Goal: Information Seeking & Learning: Learn about a topic

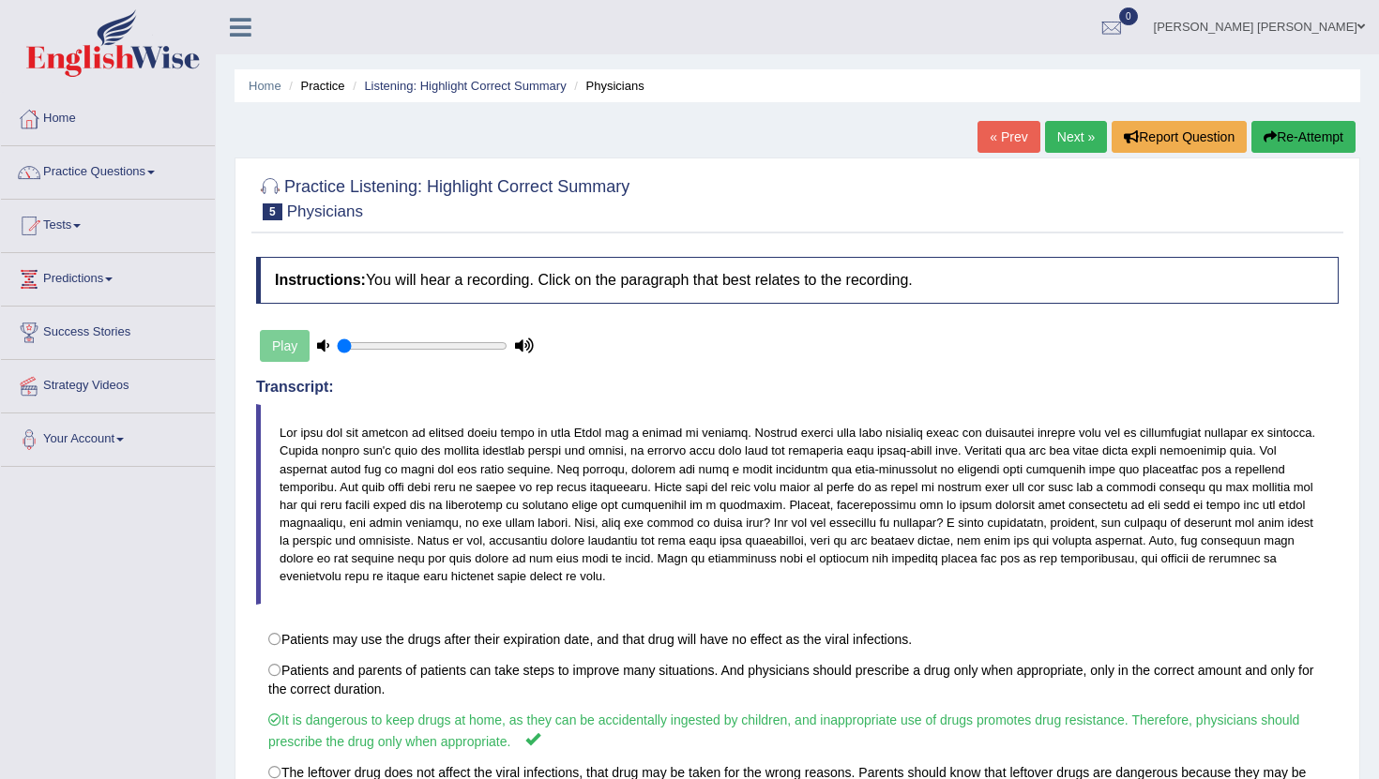
click at [1058, 142] on link "Next »" at bounding box center [1076, 137] width 62 height 32
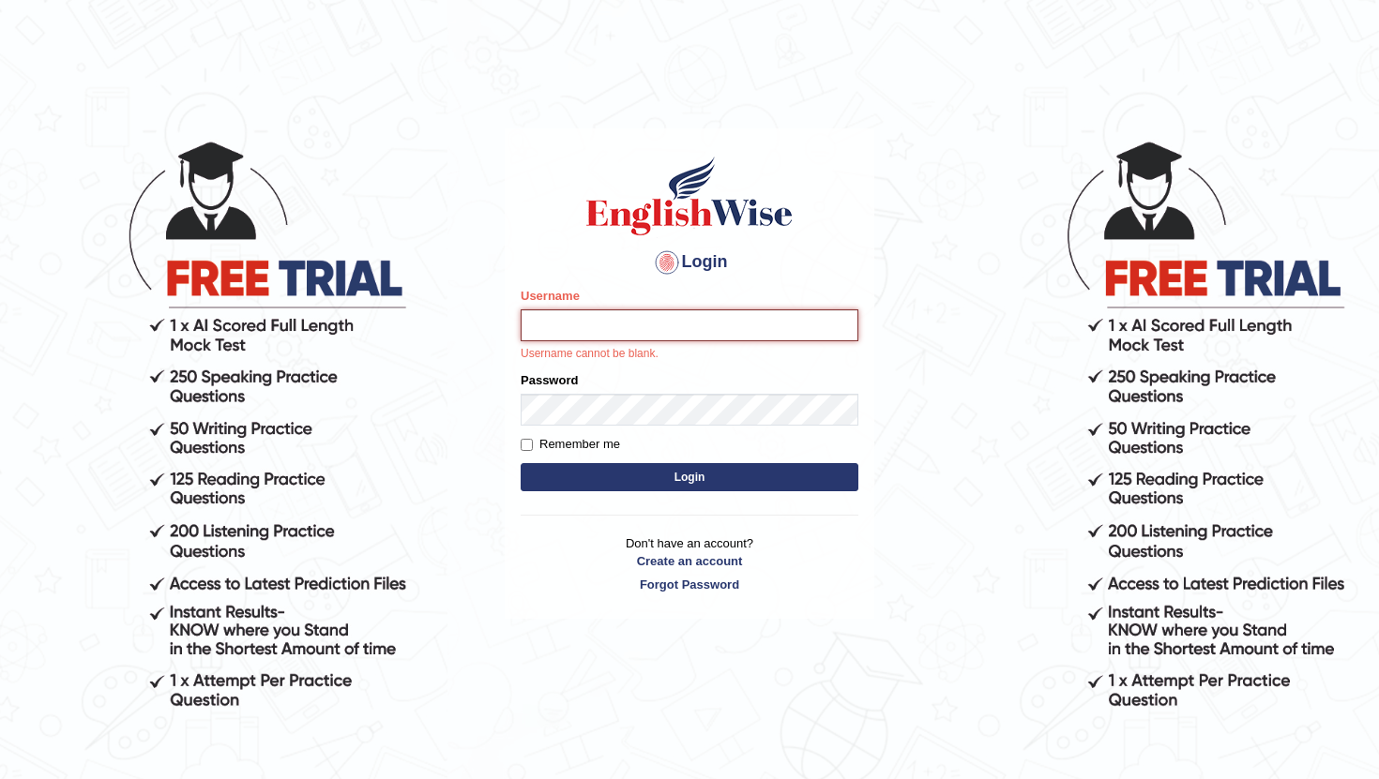
type input "RaulFelipe"
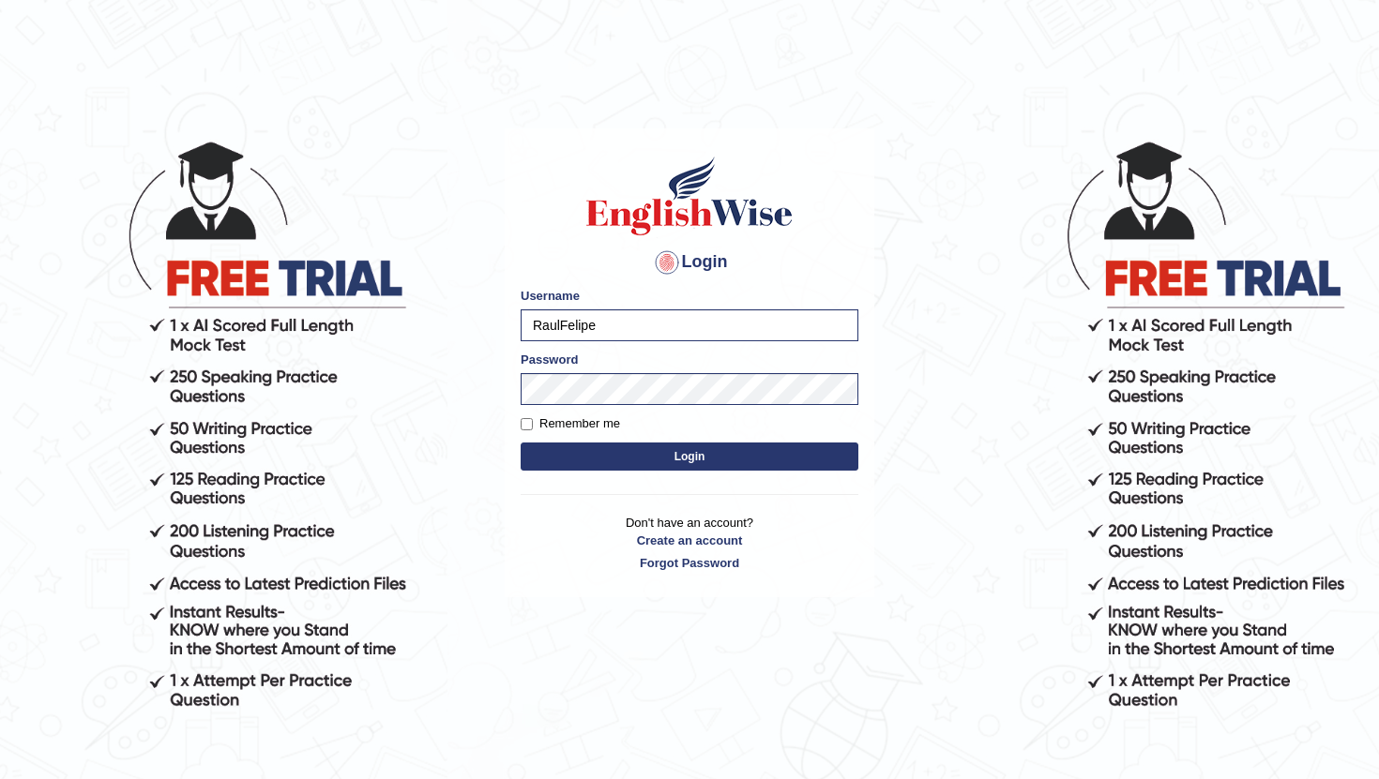
click at [663, 451] on button "Login" at bounding box center [690, 457] width 338 height 28
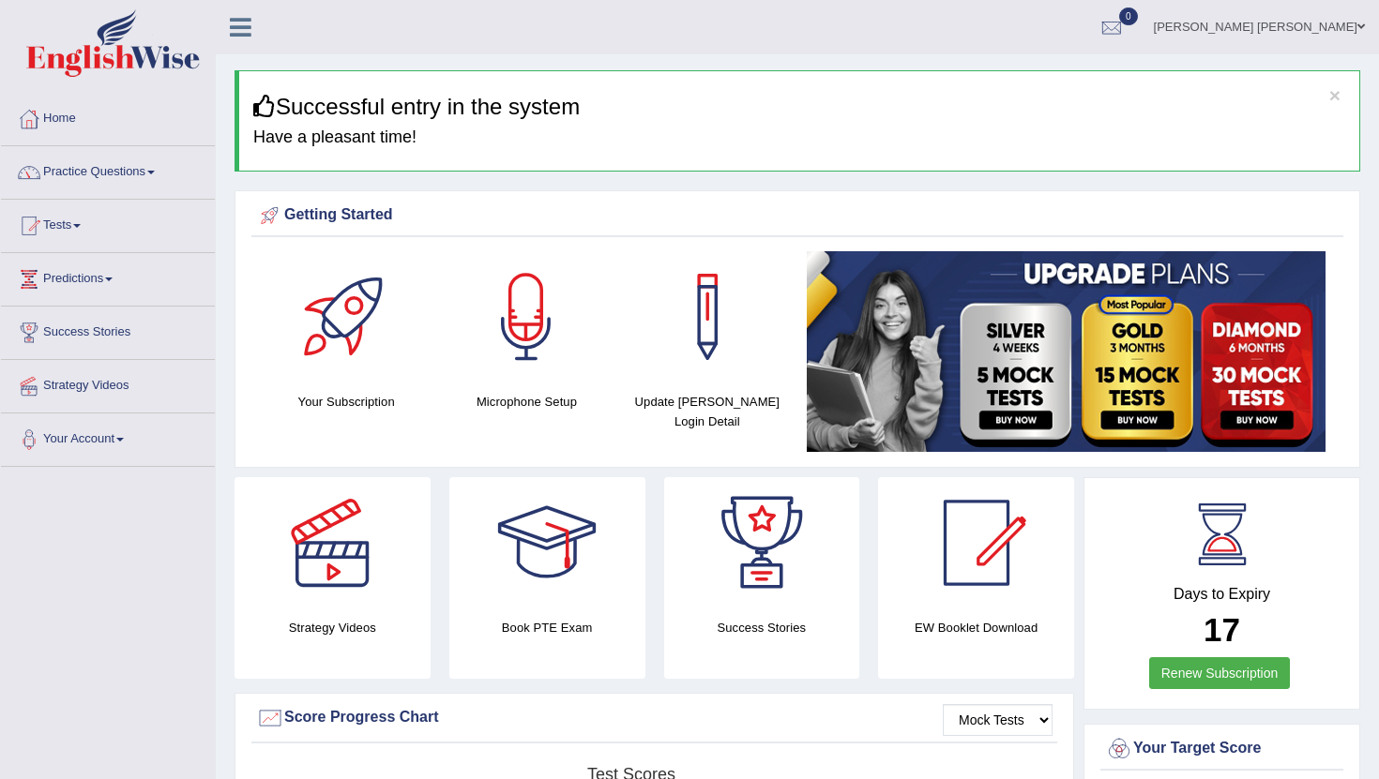
click at [142, 169] on link "Practice Questions" at bounding box center [108, 169] width 214 height 47
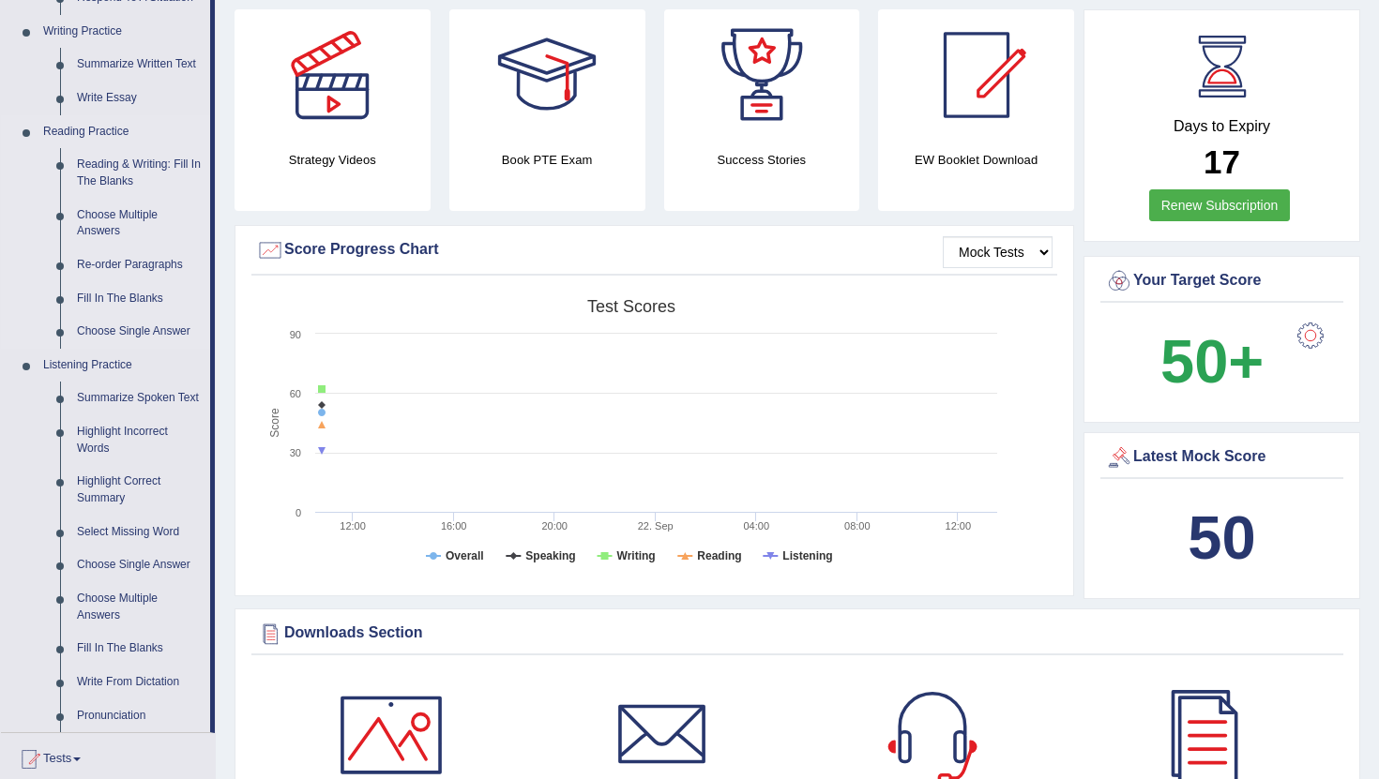
scroll to position [470, 0]
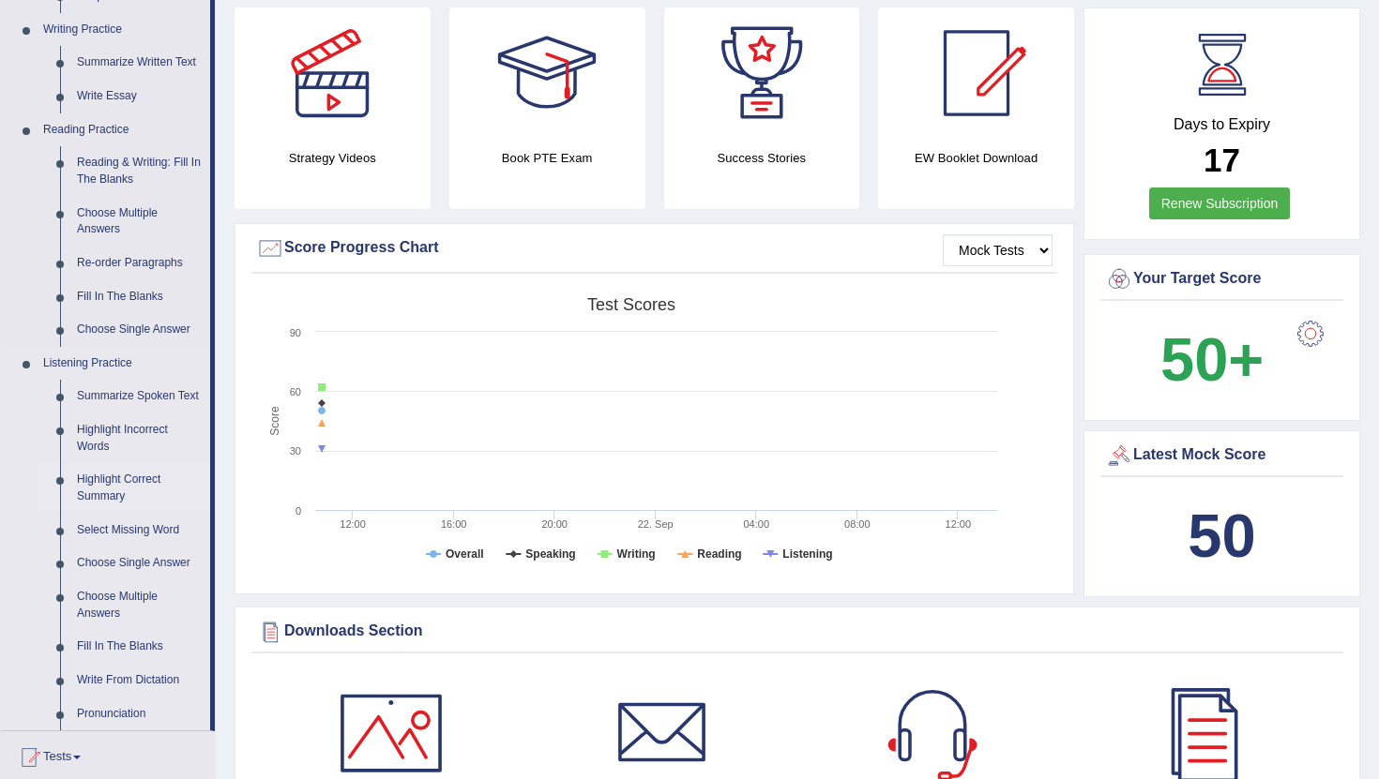
click at [129, 493] on link "Highlight Correct Summary" at bounding box center [139, 488] width 142 height 50
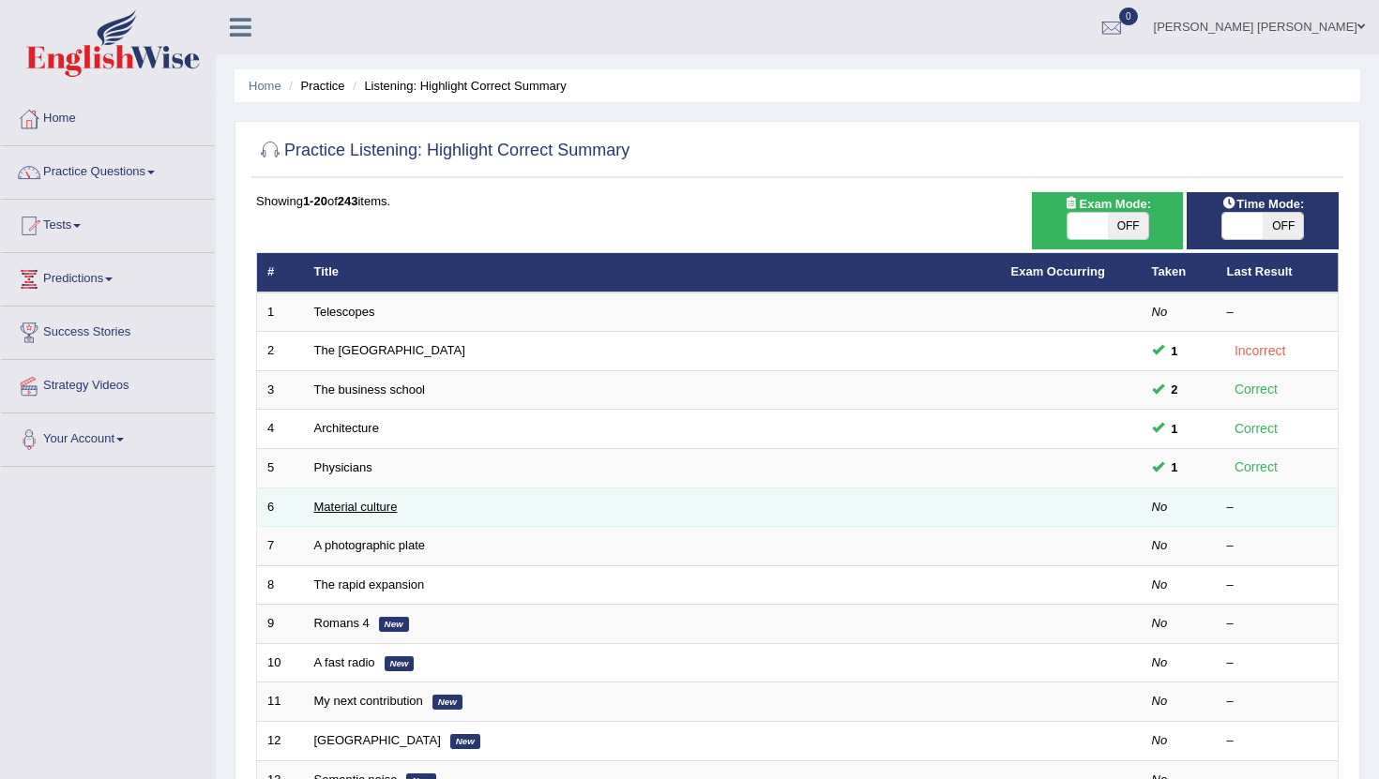
click at [331, 511] on link "Material culture" at bounding box center [355, 507] width 83 height 14
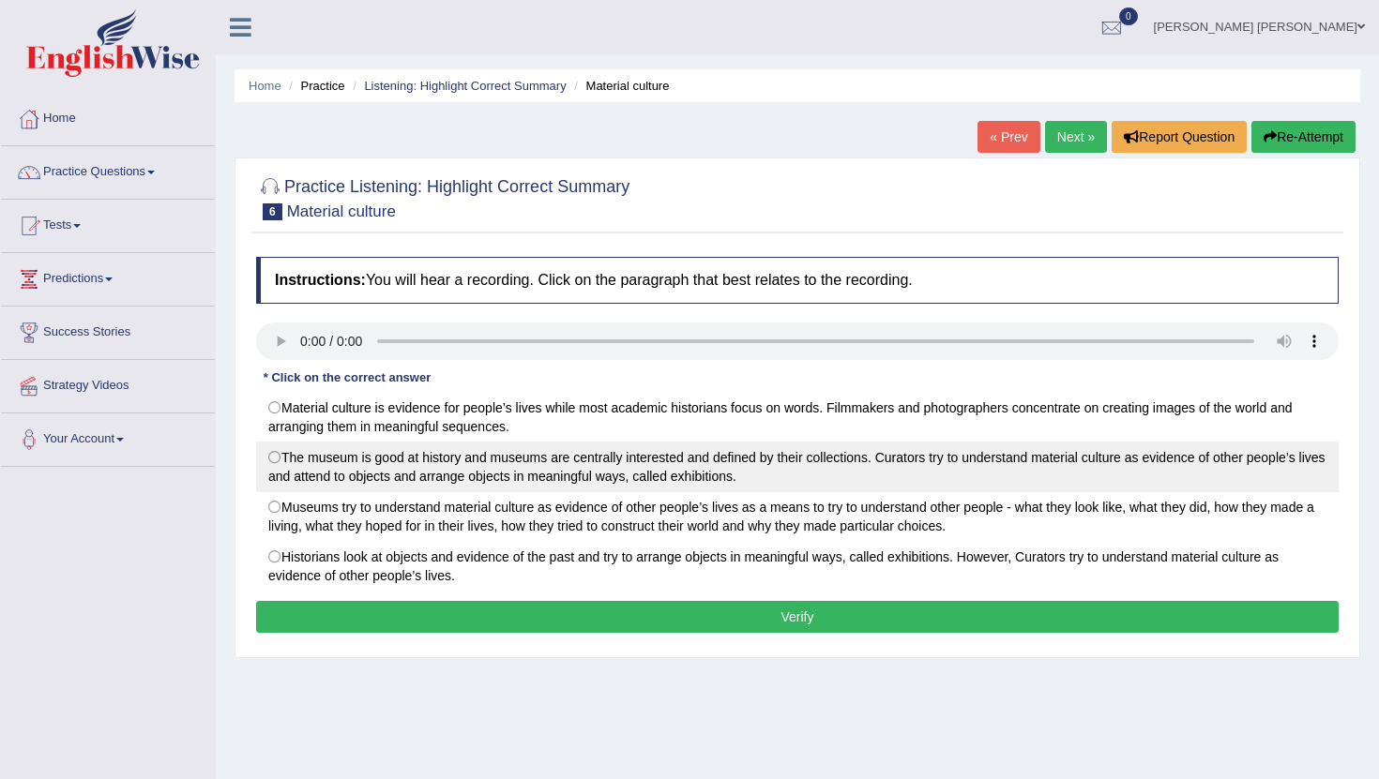
click at [273, 456] on label "The museum is good at history and museums are centrally interested and defined …" at bounding box center [797, 467] width 1082 height 51
radio input "true"
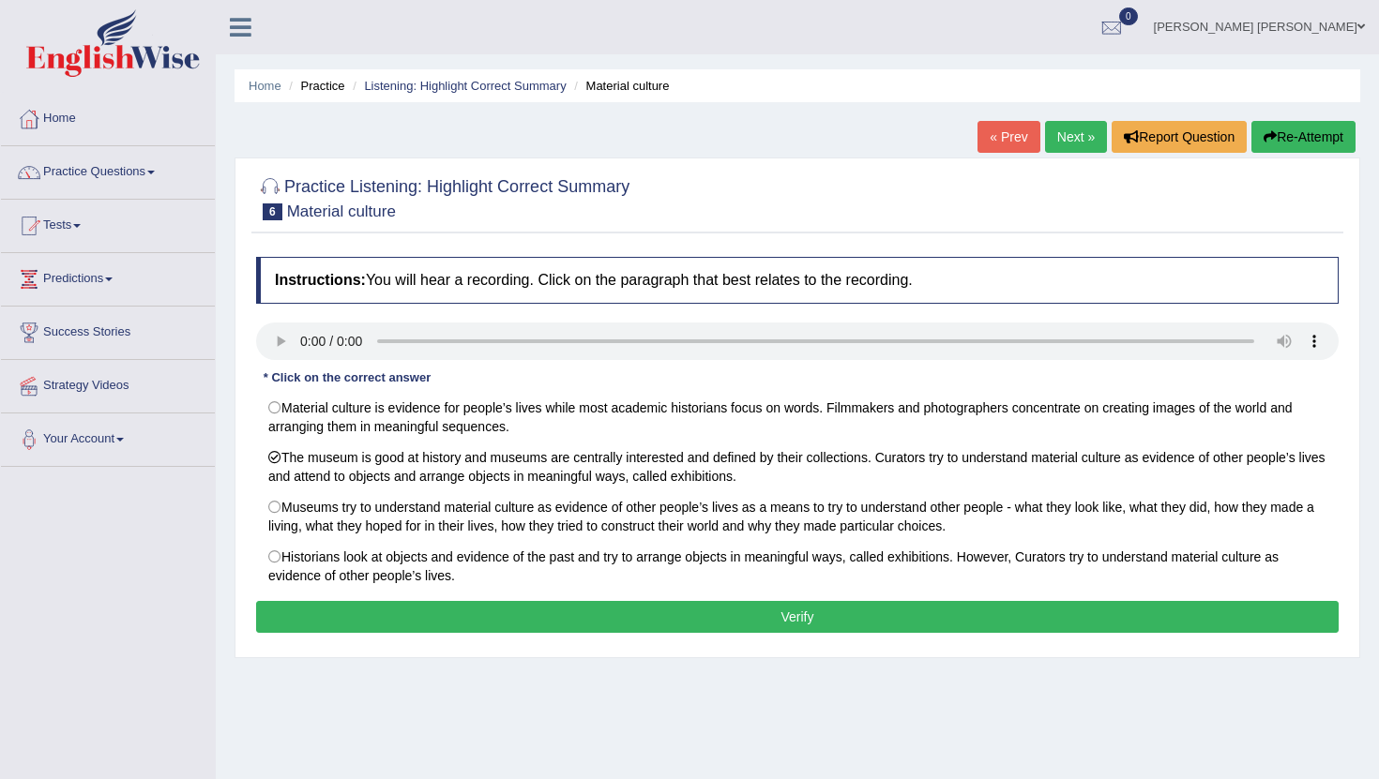
click at [389, 621] on button "Verify" at bounding box center [797, 617] width 1082 height 32
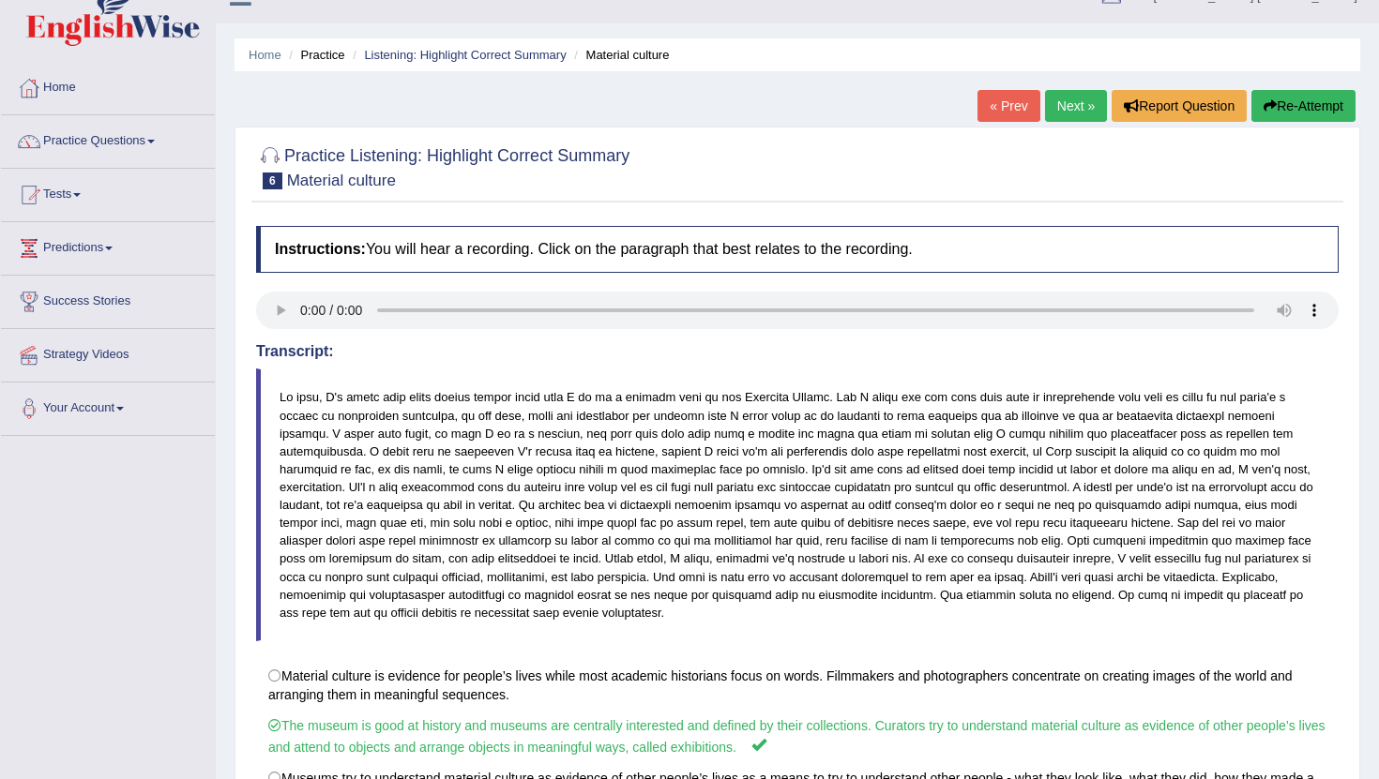
scroll to position [34, 0]
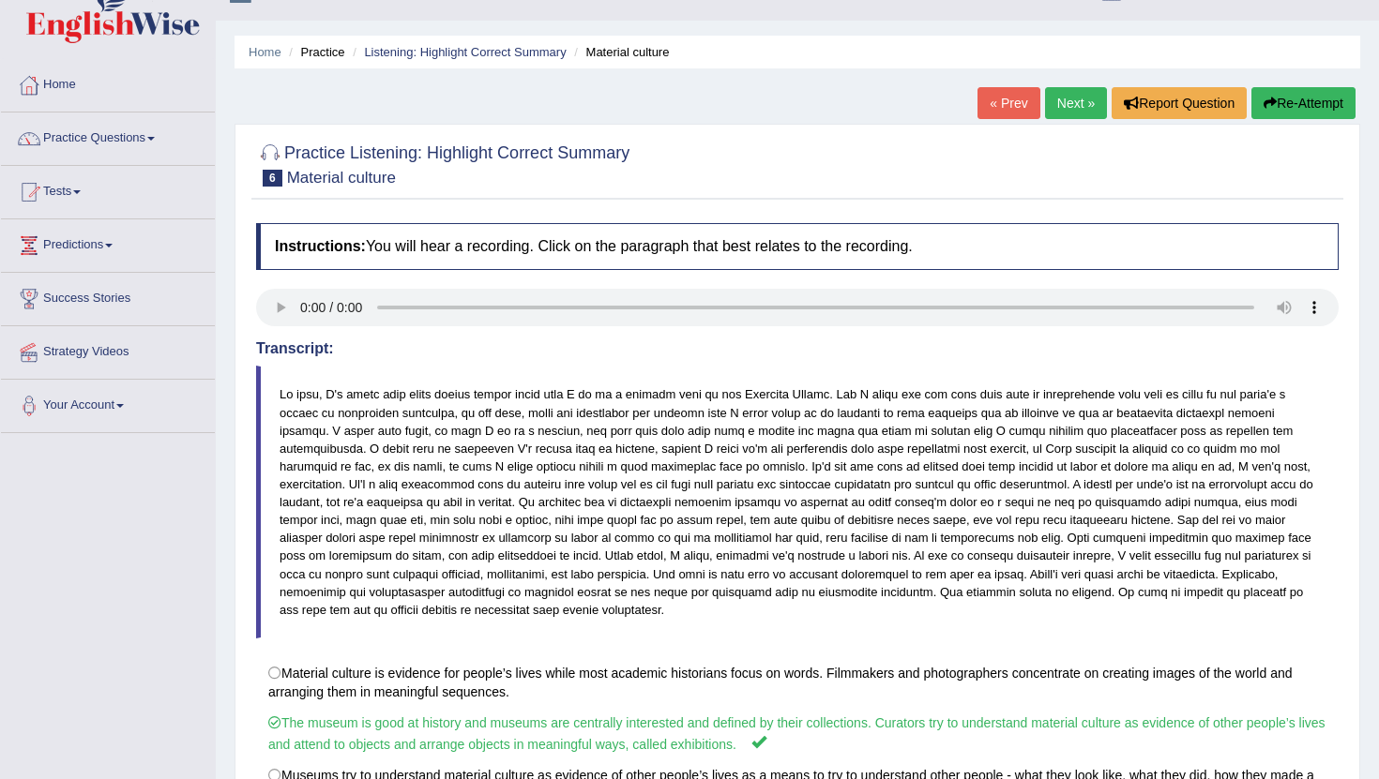
click at [1074, 104] on link "Next »" at bounding box center [1076, 103] width 62 height 32
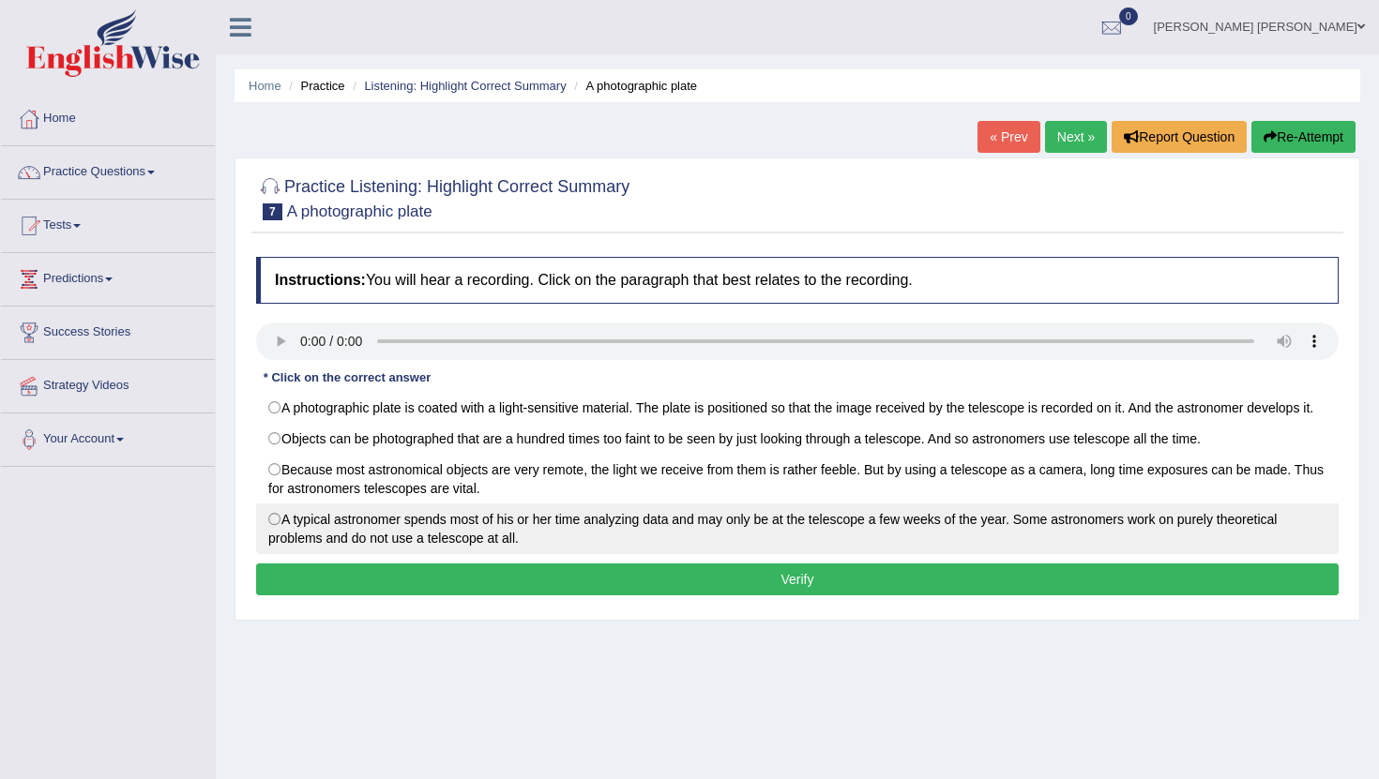
click at [276, 543] on label "A typical astronomer spends most of his or her time analyzing data and may only…" at bounding box center [797, 529] width 1082 height 51
radio input "true"
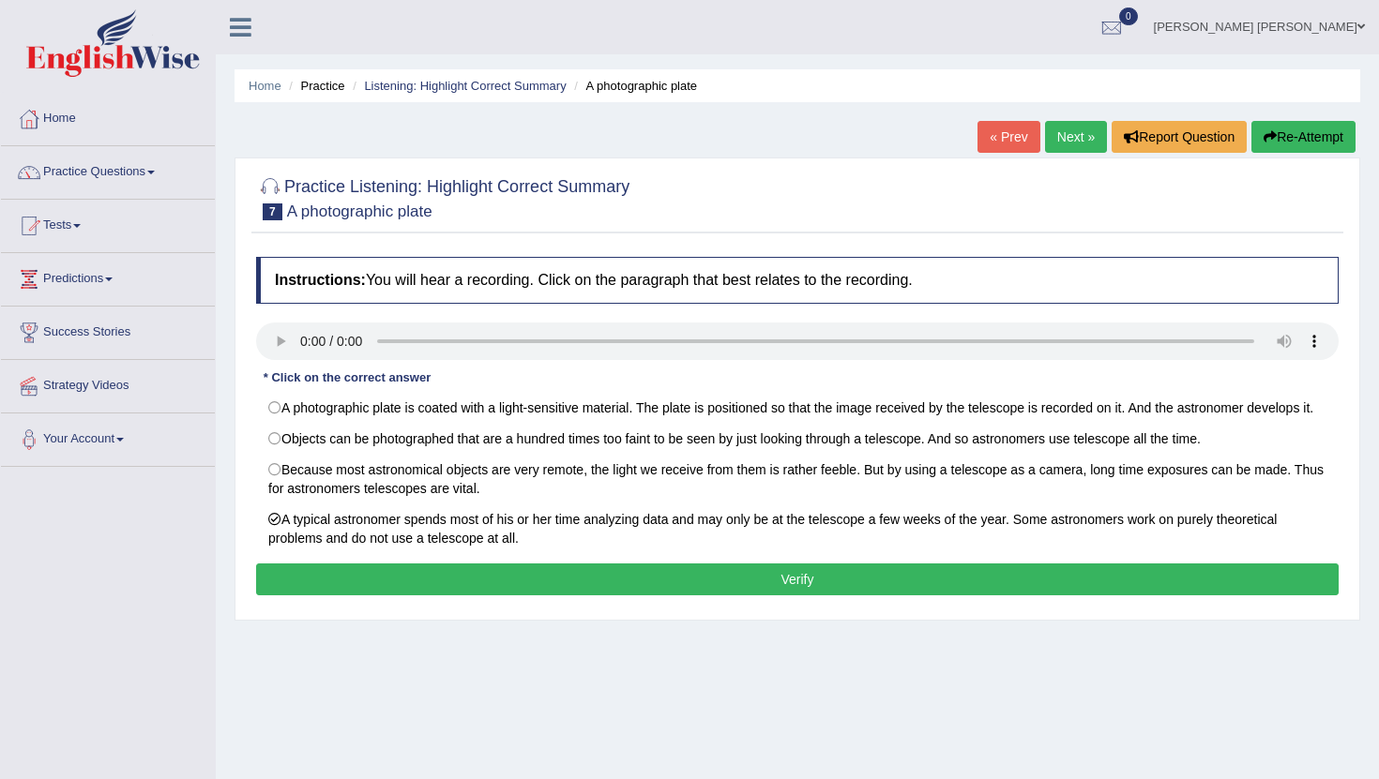
click at [817, 596] on button "Verify" at bounding box center [797, 580] width 1082 height 32
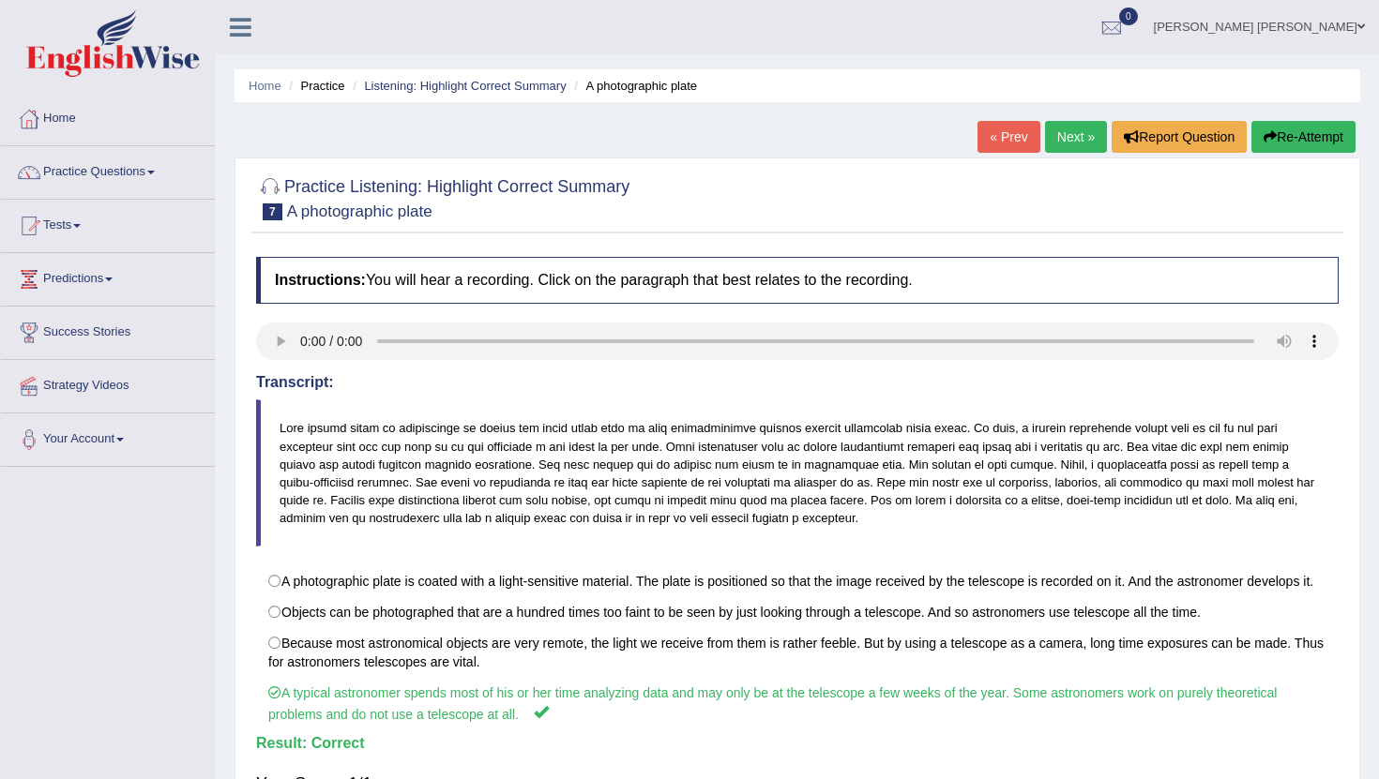
click at [1070, 129] on link "Next »" at bounding box center [1076, 137] width 62 height 32
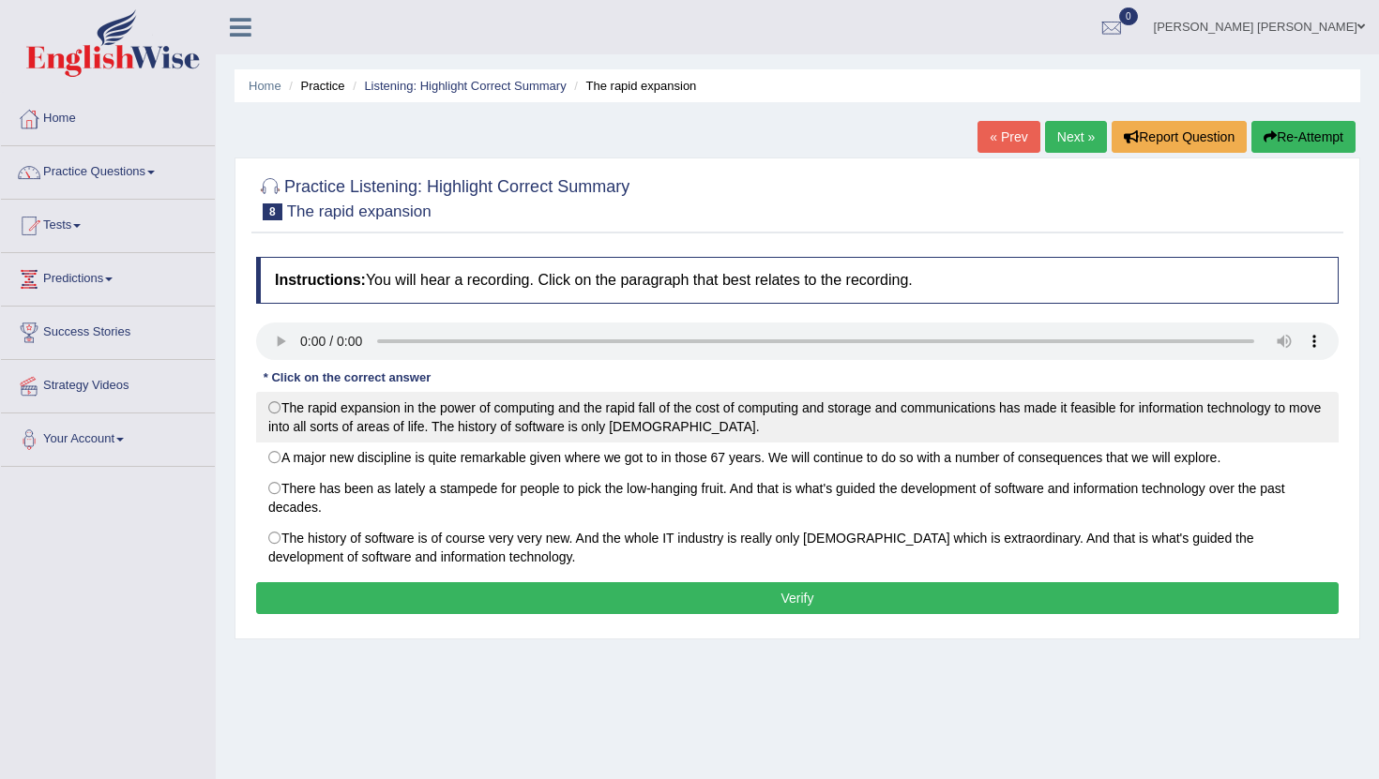
click at [274, 409] on label "The rapid expansion in the power of computing and the rapid fall of the cost of…" at bounding box center [797, 417] width 1082 height 51
radio input "true"
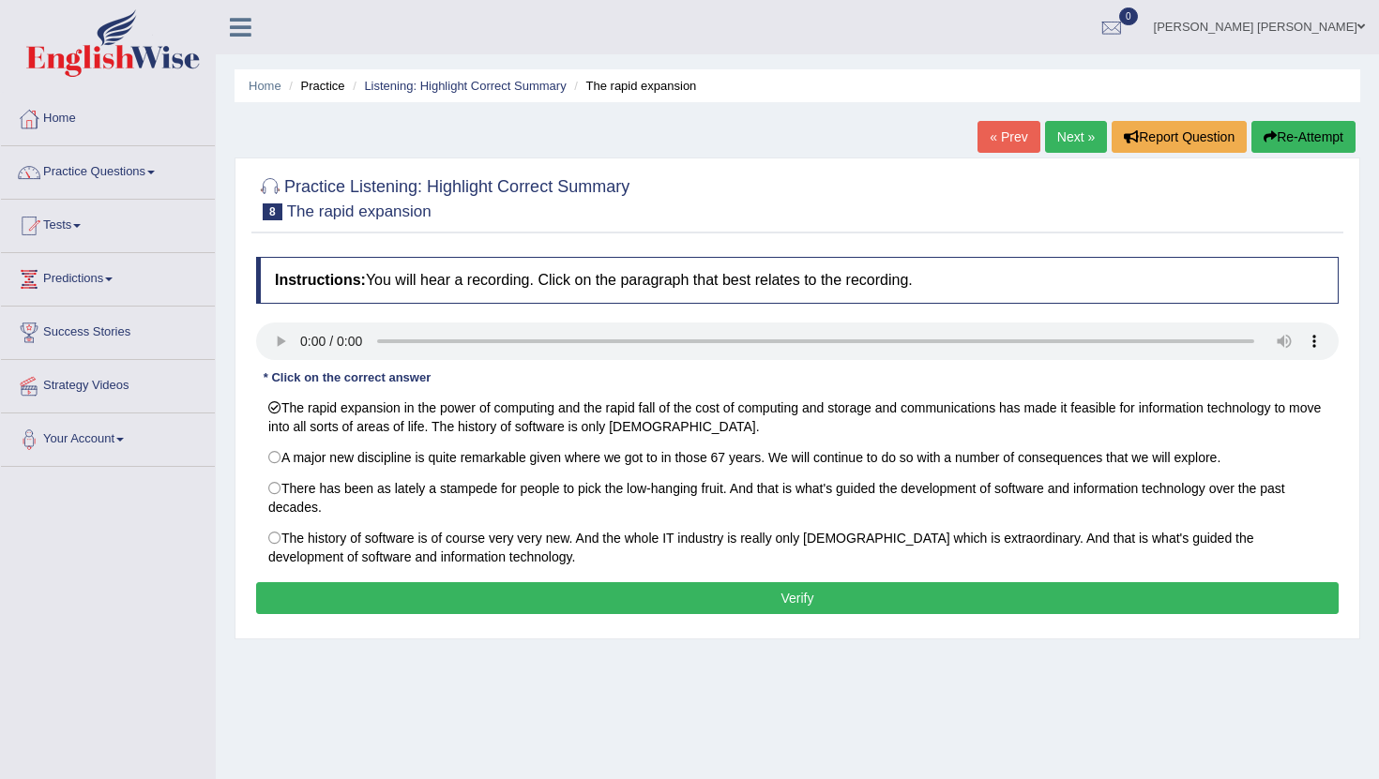
click at [368, 602] on button "Verify" at bounding box center [797, 598] width 1082 height 32
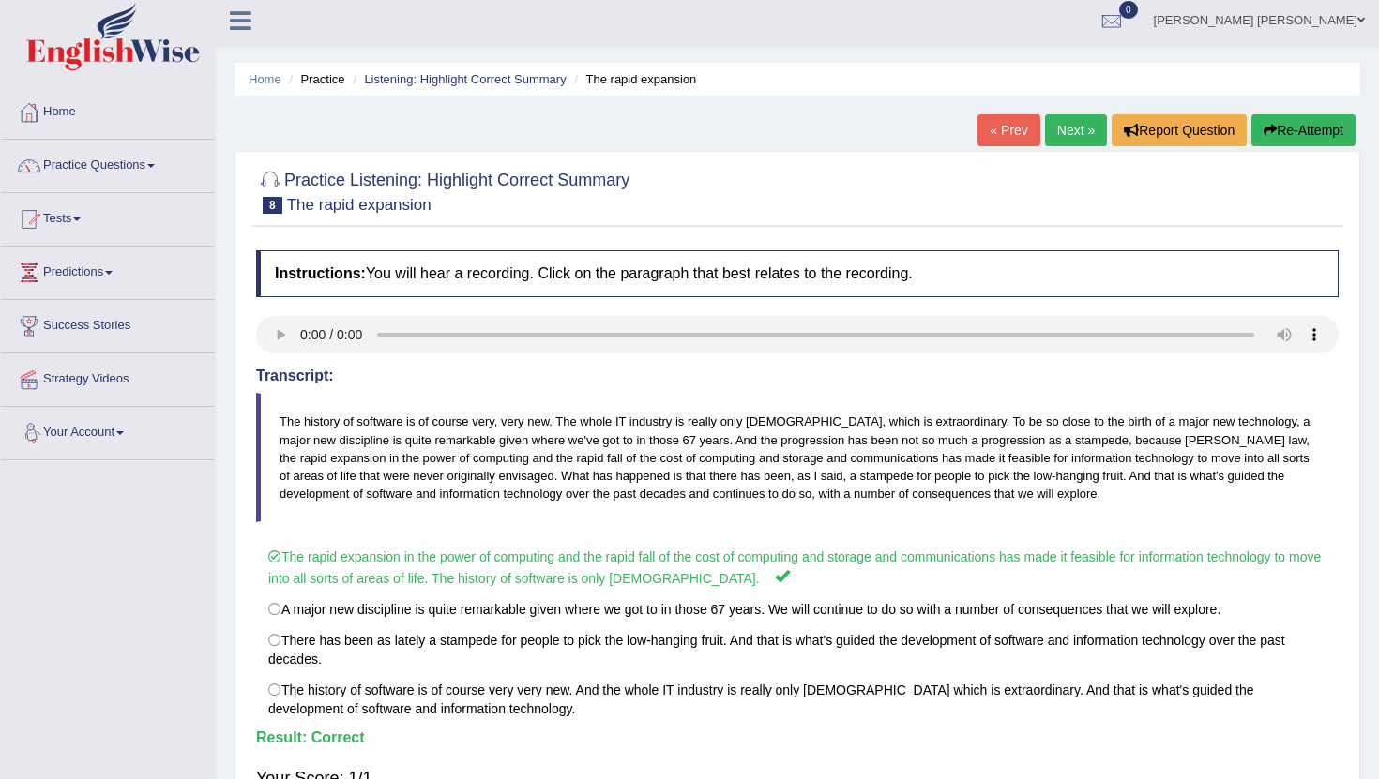
scroll to position [3, 0]
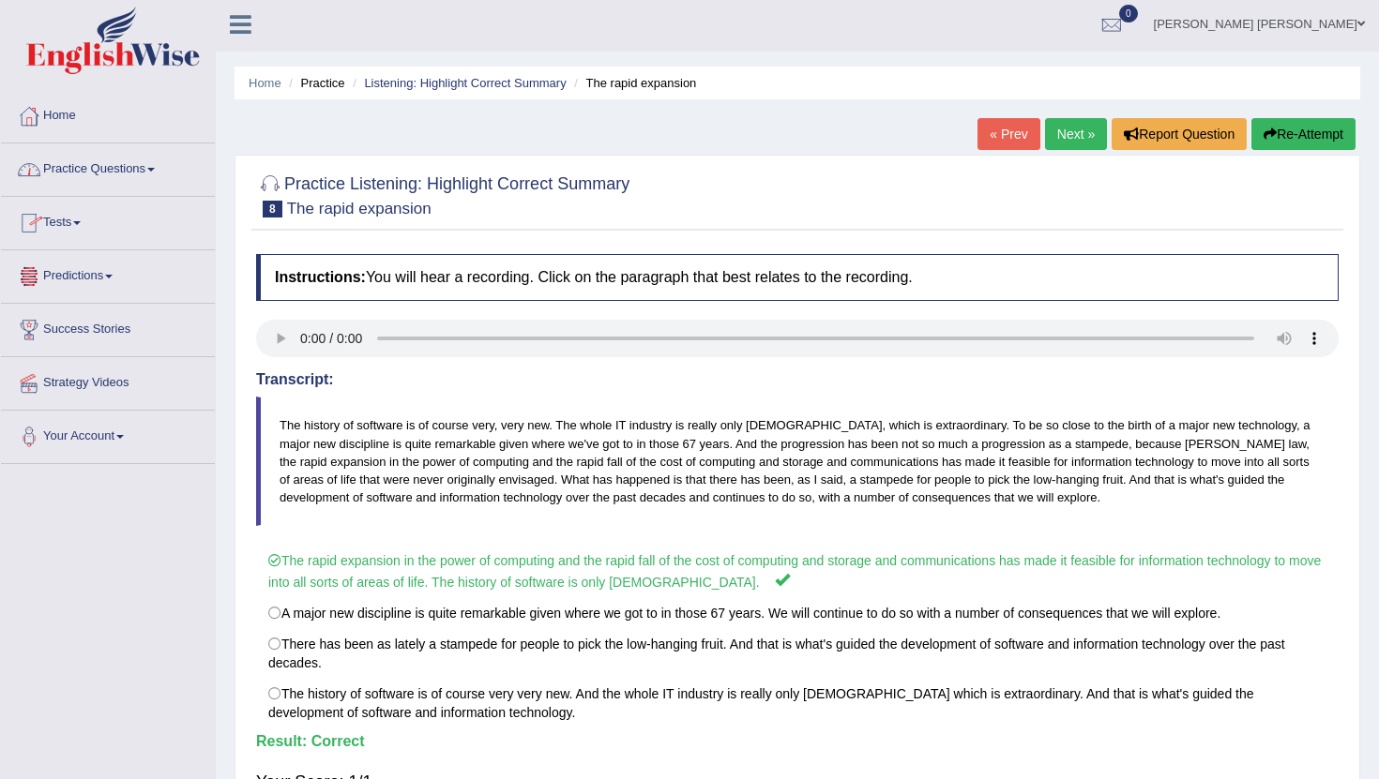
click at [99, 279] on link "Predictions" at bounding box center [108, 273] width 214 height 47
click at [91, 317] on link "Latest Predictions" at bounding box center [122, 320] width 175 height 34
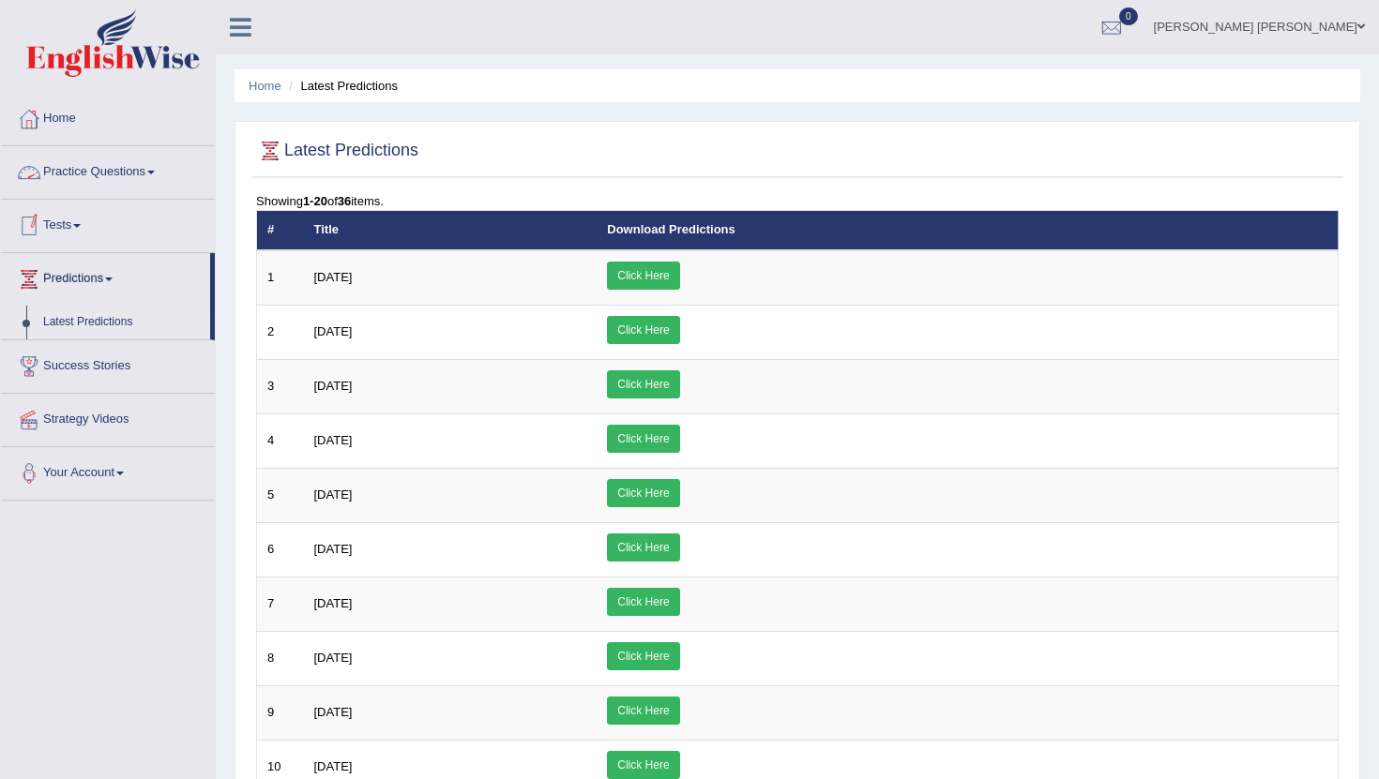
click at [153, 167] on link "Practice Questions" at bounding box center [108, 169] width 214 height 47
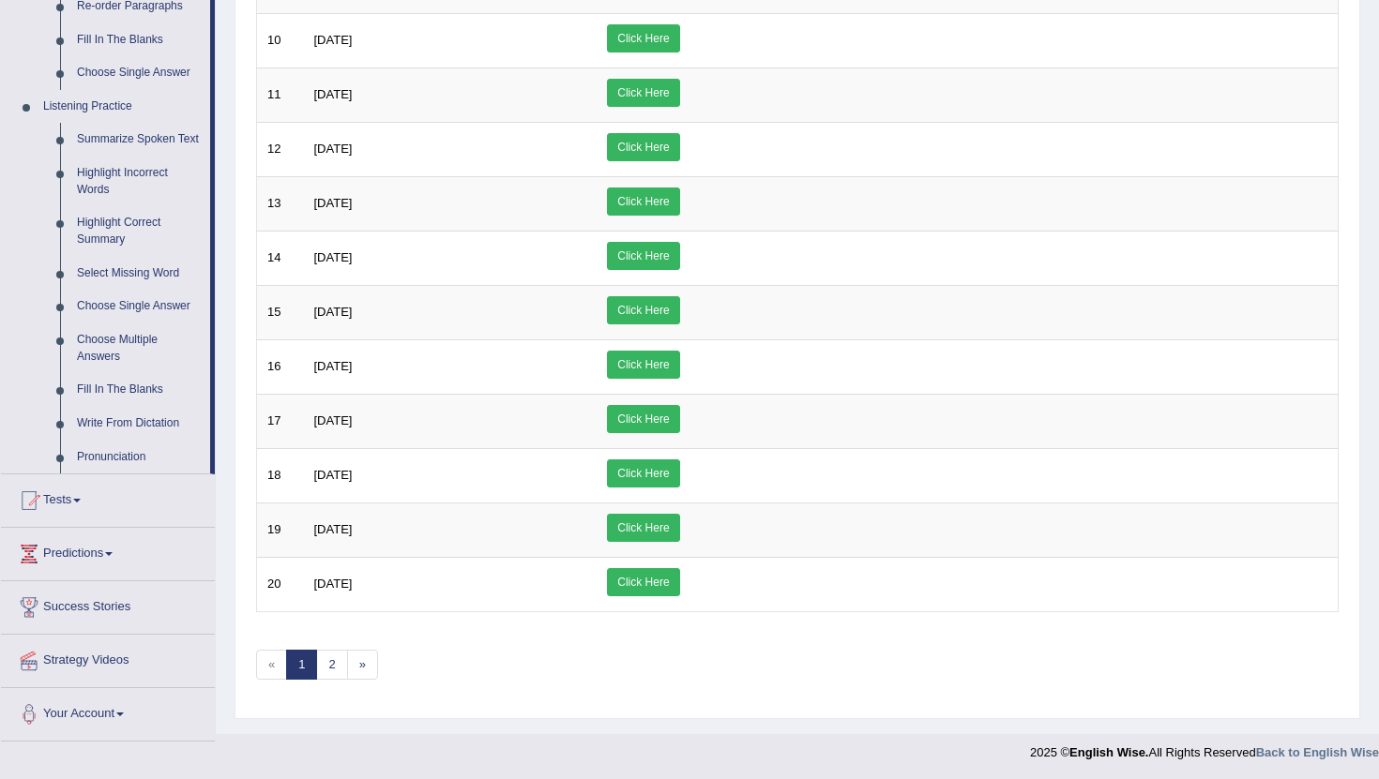
scroll to position [728, 0]
click at [125, 474] on link "Pronunciation" at bounding box center [139, 457] width 142 height 34
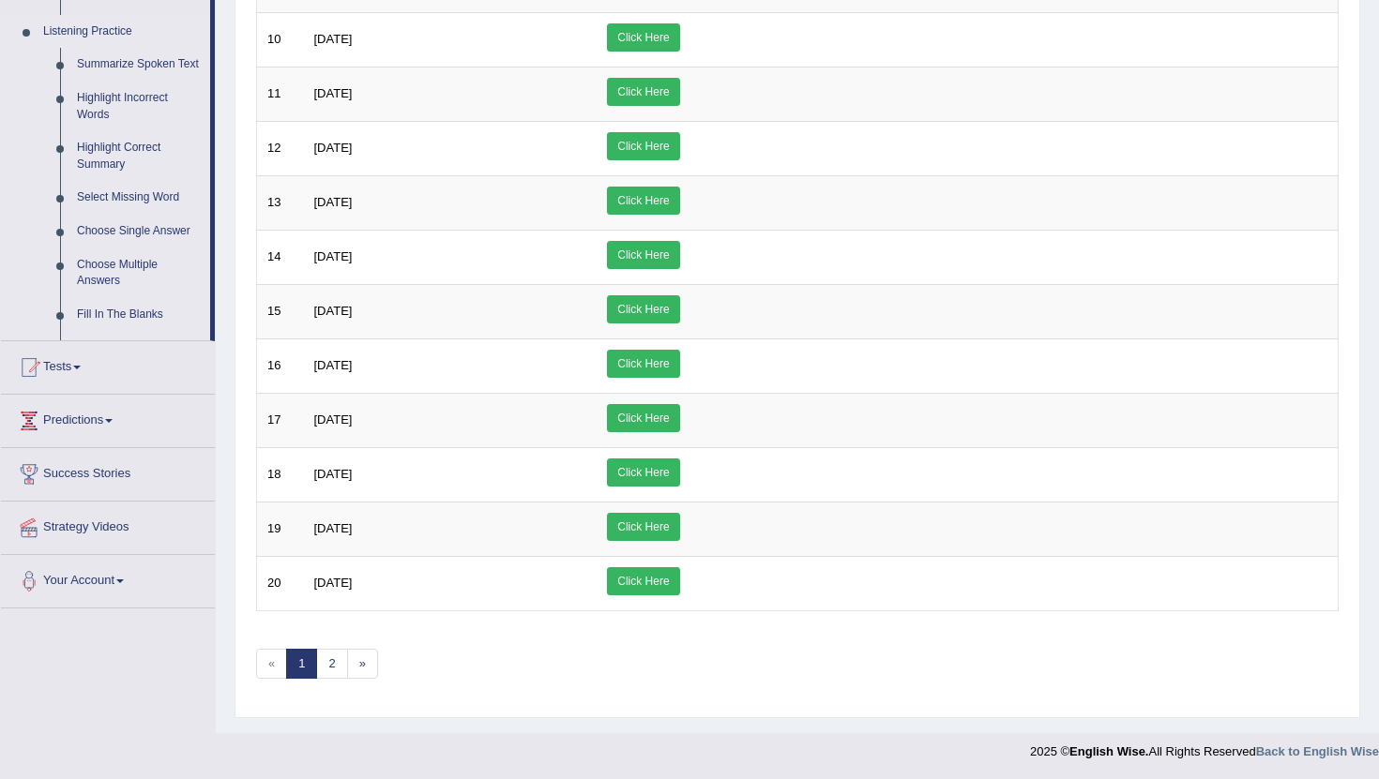
click at [125, 476] on div "Toggle navigation Home Practice Questions Speaking Practice Read Aloud Repeat S…" at bounding box center [689, 21] width 1379 height 1499
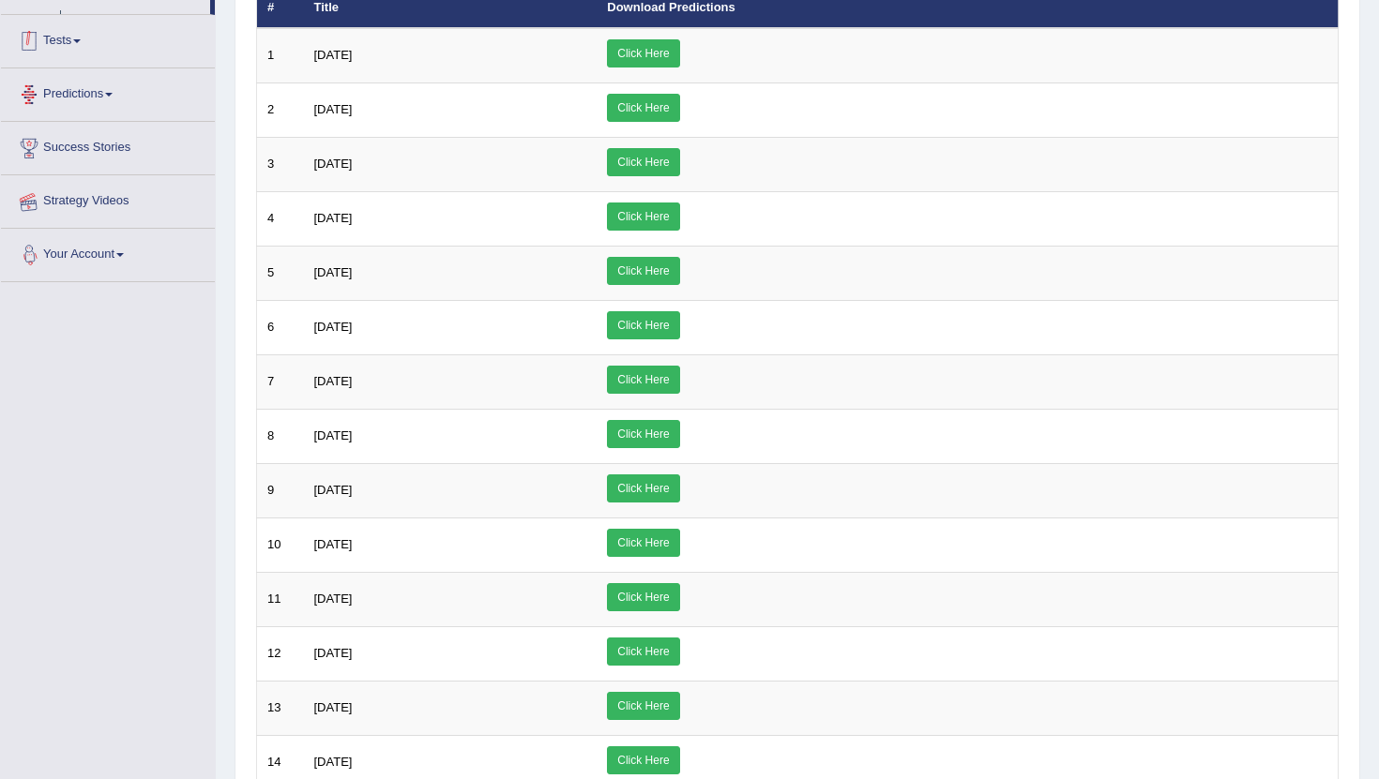
scroll to position [320, 0]
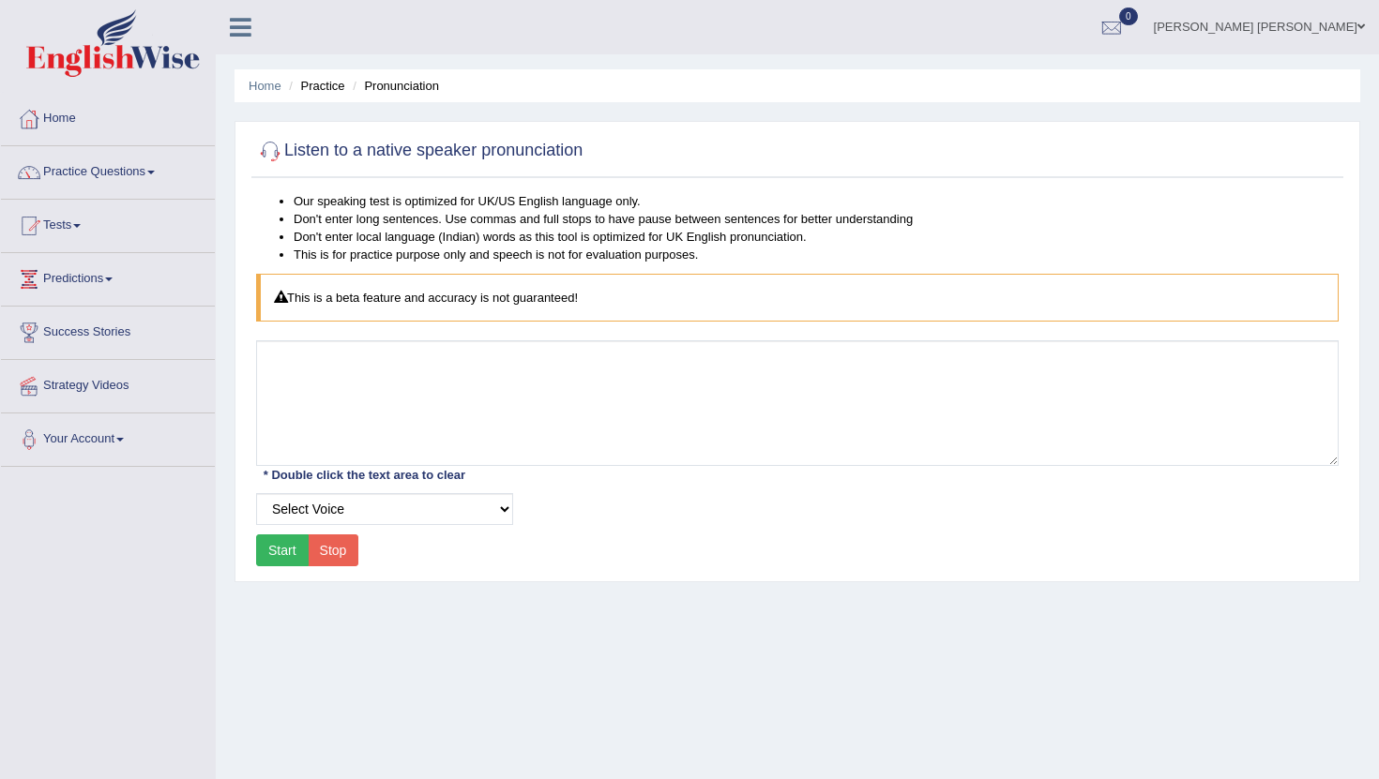
click at [290, 552] on button "Start" at bounding box center [282, 551] width 53 height 32
click at [281, 549] on button "Start" at bounding box center [282, 551] width 53 height 32
click at [328, 516] on select "Select Voice UK English Female UK English Male" at bounding box center [384, 509] width 257 height 32
select select "193"
click at [256, 493] on select "Select Voice UK English Female UK English Male" at bounding box center [384, 509] width 257 height 32
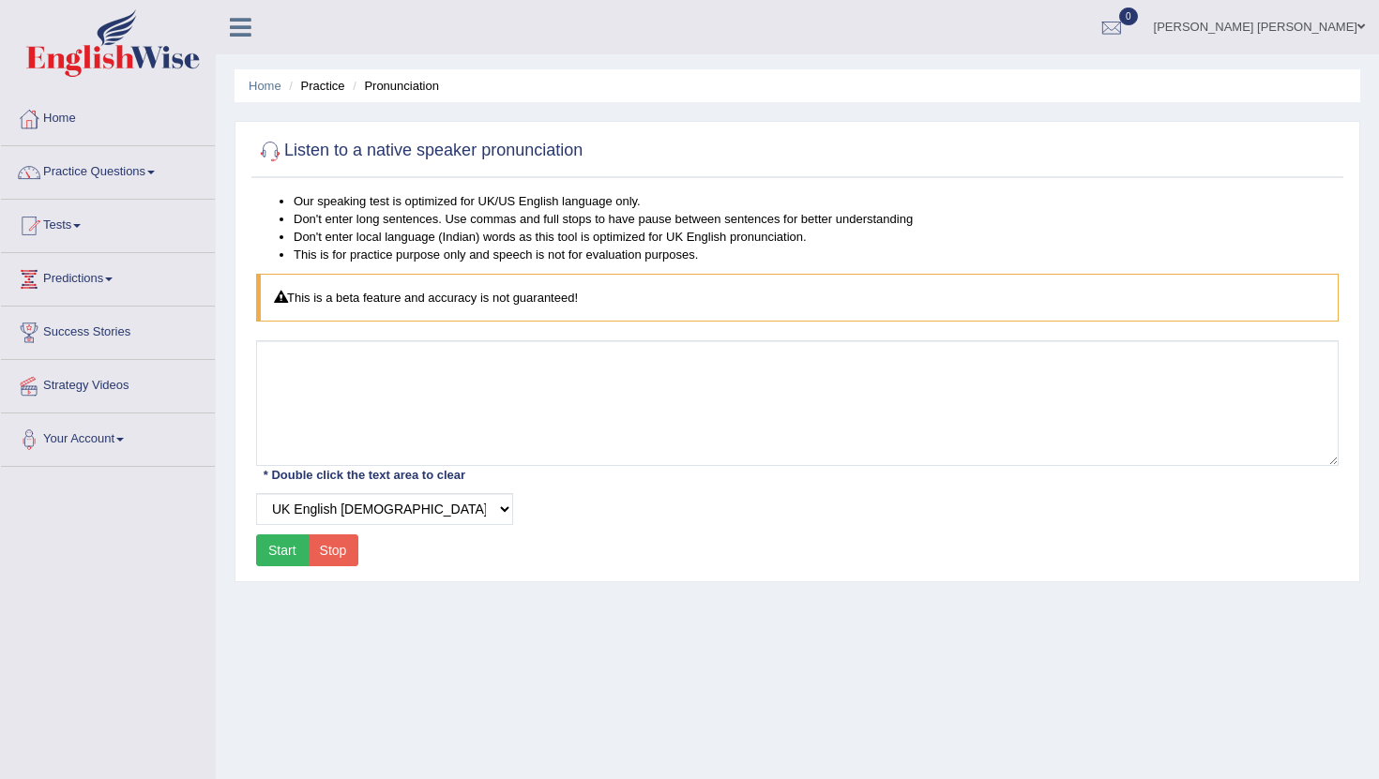
click at [287, 551] on button "Start" at bounding box center [282, 551] width 53 height 32
click at [285, 551] on button "Start" at bounding box center [282, 551] width 53 height 32
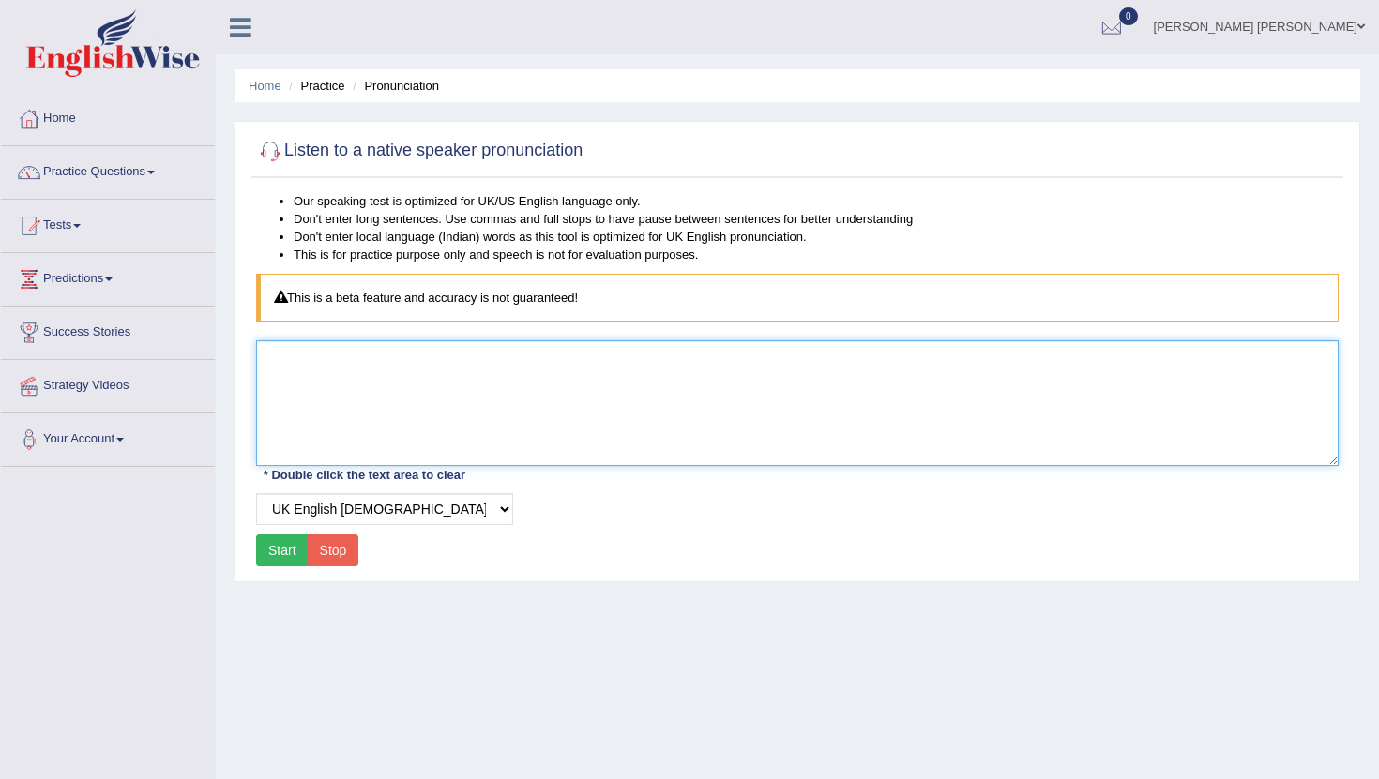
click at [360, 415] on textarea at bounding box center [797, 403] width 1082 height 126
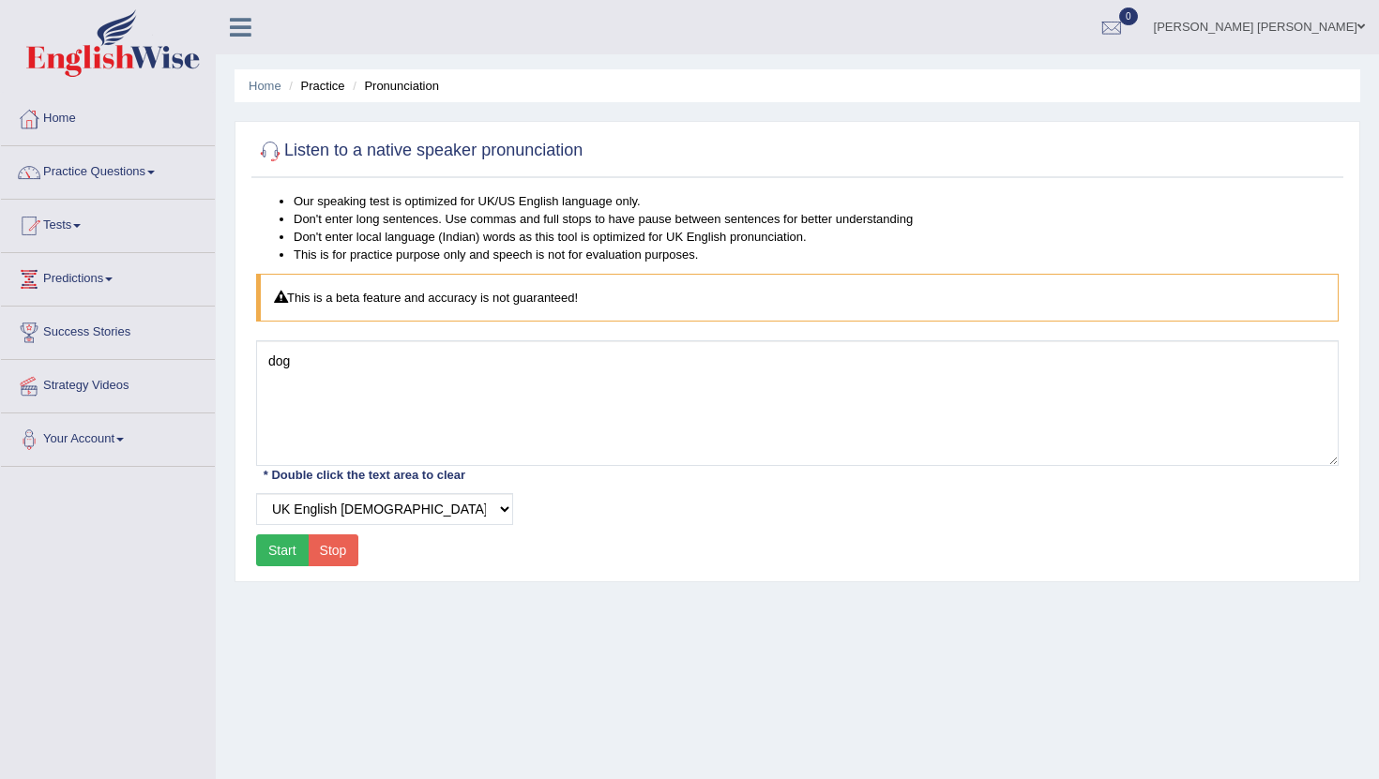
click at [276, 548] on button "Start" at bounding box center [282, 551] width 53 height 32
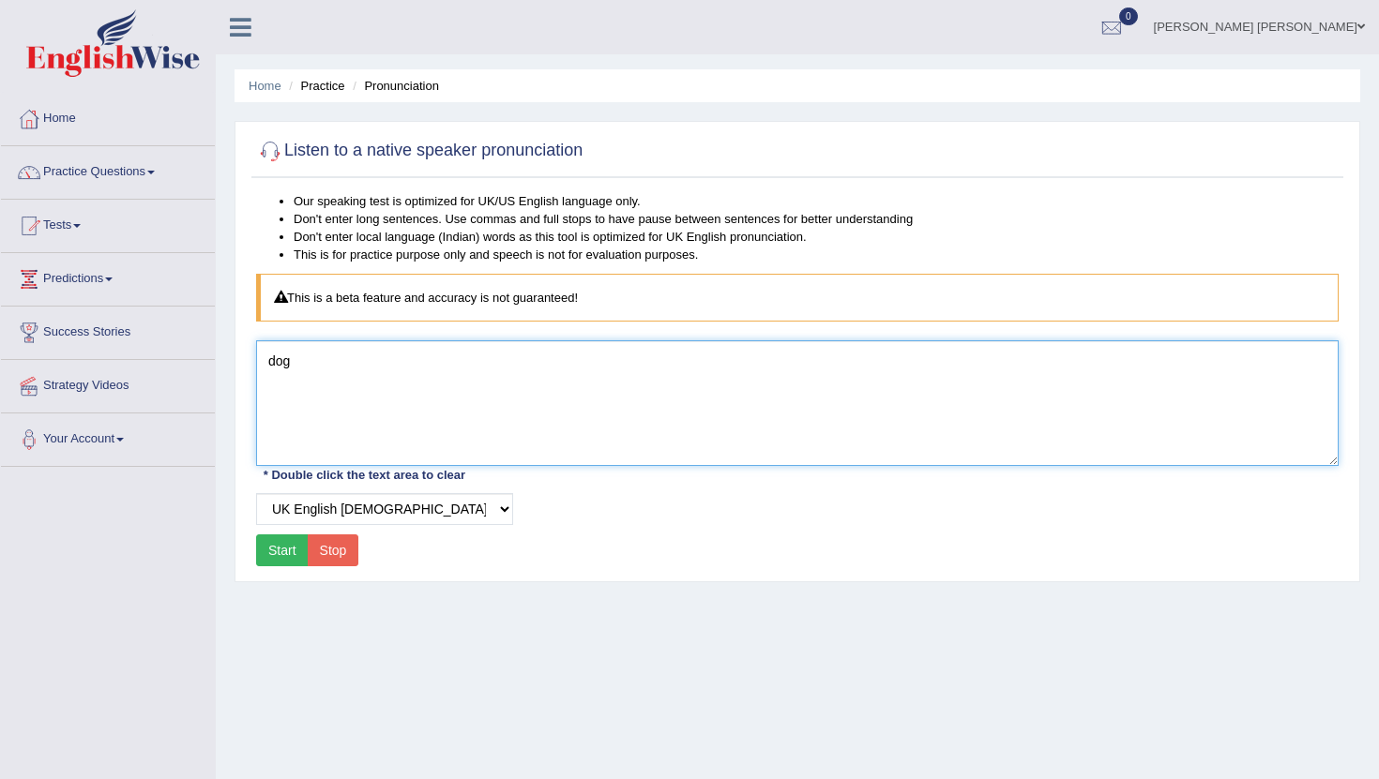
click at [329, 361] on textarea "dog" at bounding box center [797, 403] width 1082 height 126
type textarea "d"
type textarea "listen to a native speaker pronunciation"
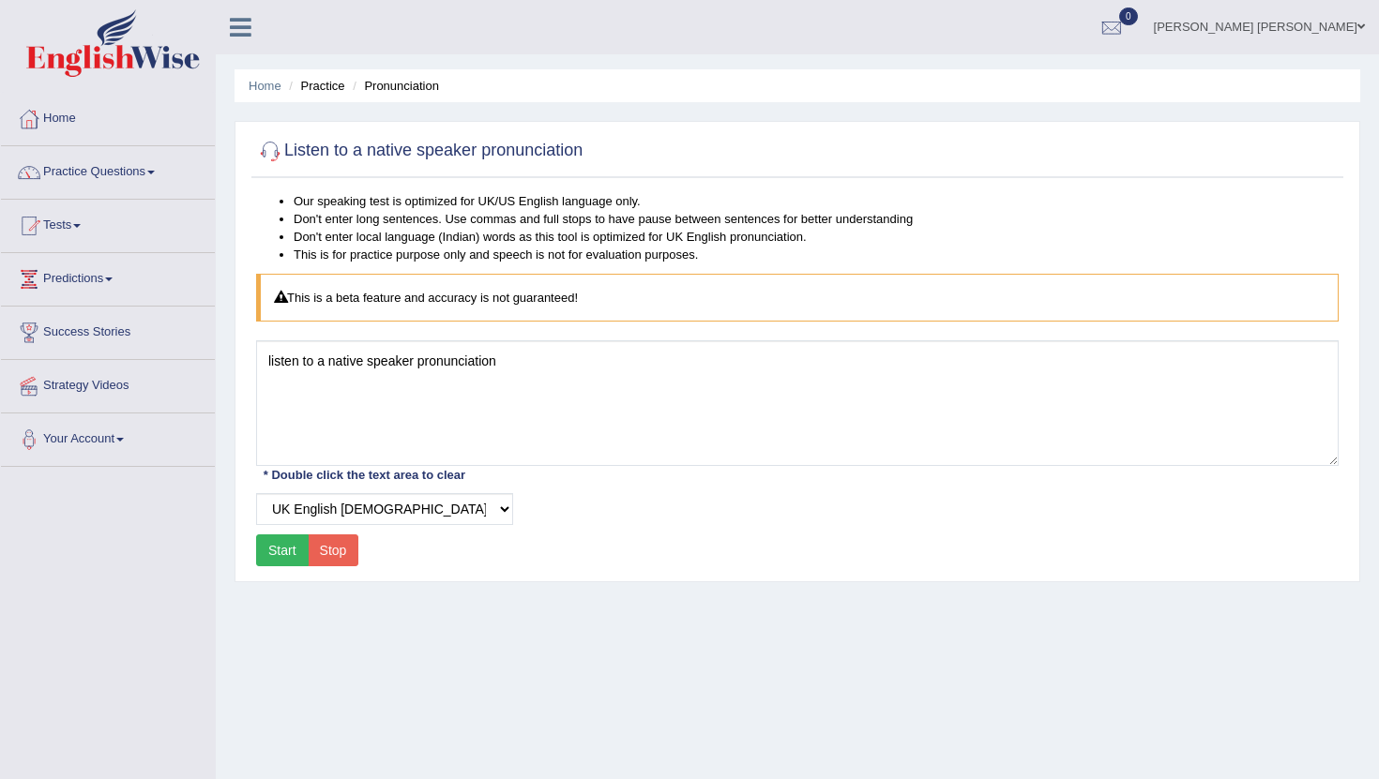
click at [264, 547] on button "Start" at bounding box center [282, 551] width 53 height 32
click at [81, 225] on span at bounding box center [77, 226] width 8 height 4
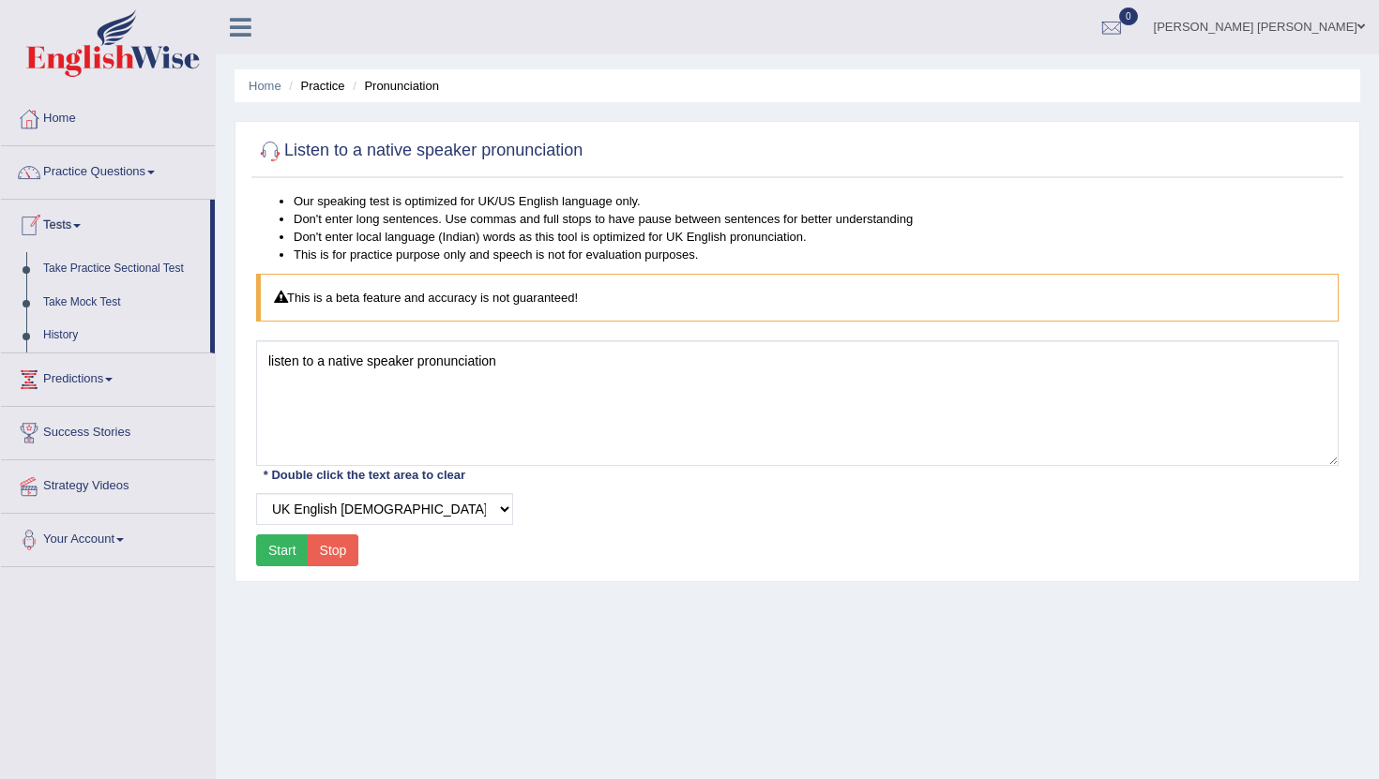
click at [73, 338] on link "History" at bounding box center [122, 336] width 175 height 34
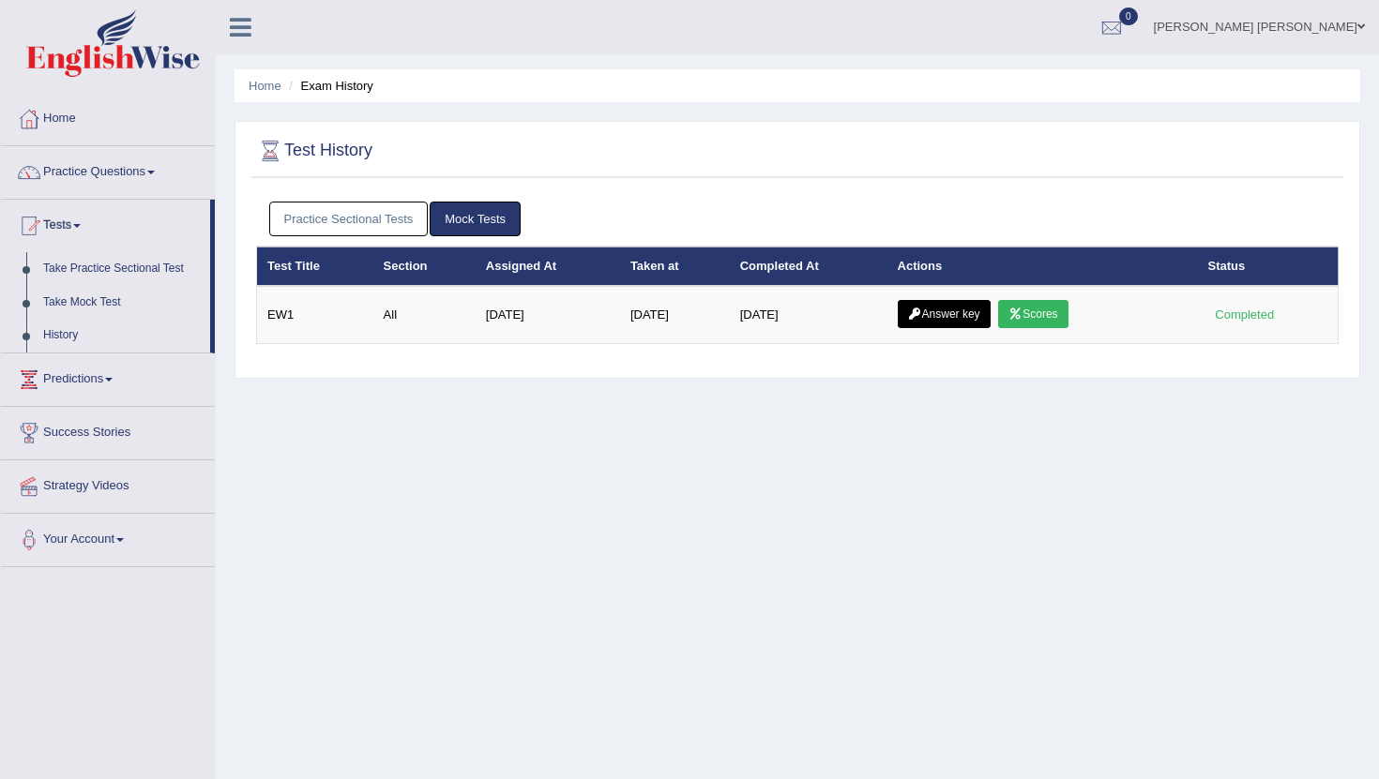
click at [72, 221] on link "Tests" at bounding box center [105, 223] width 209 height 47
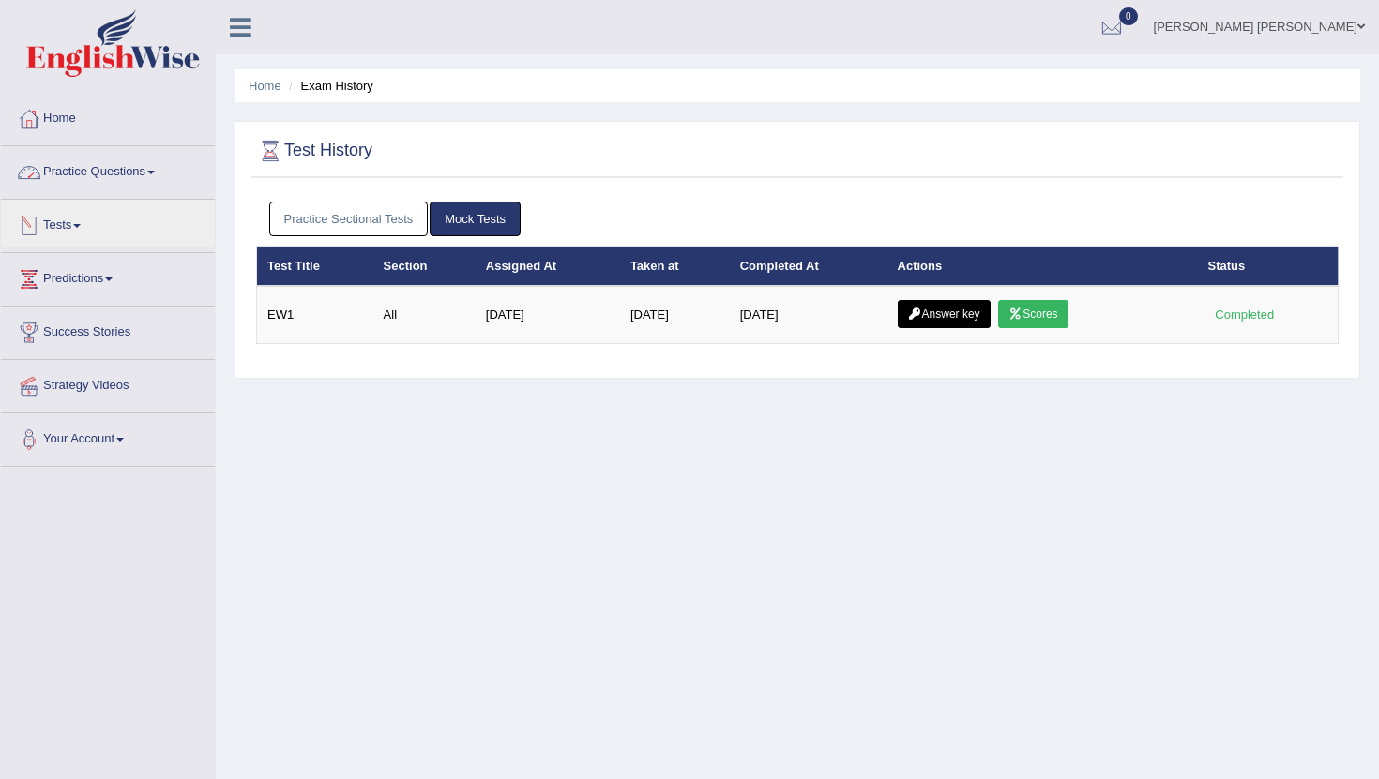
click at [136, 169] on link "Practice Questions" at bounding box center [108, 169] width 214 height 47
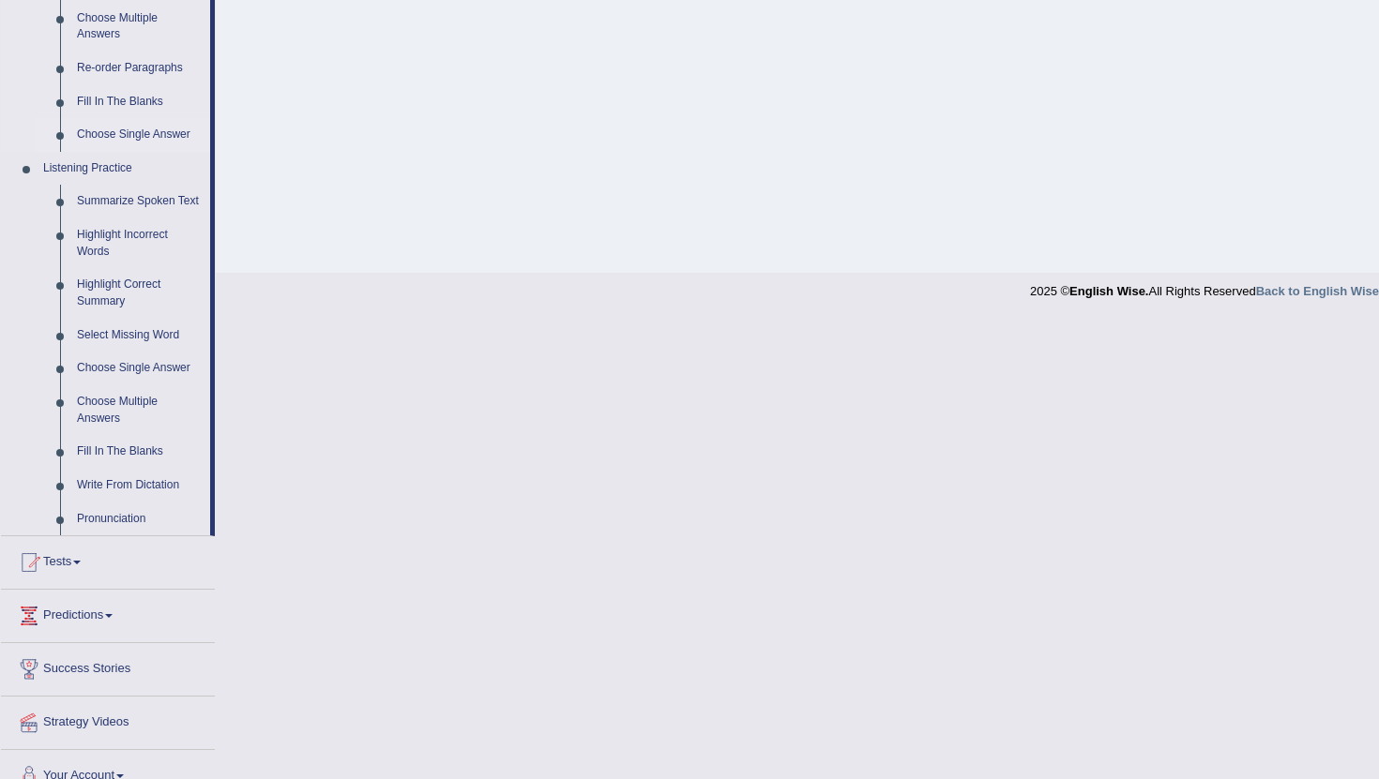
scroll to position [682, 0]
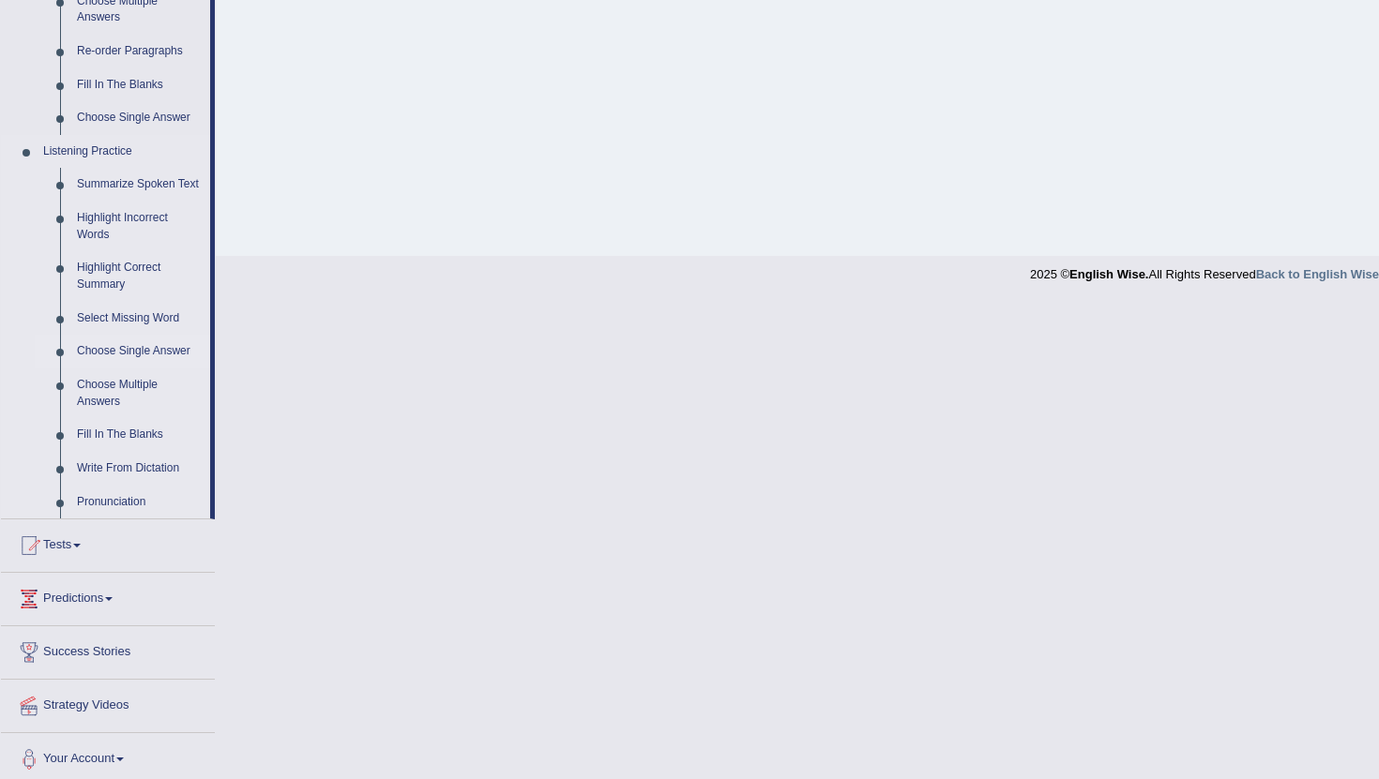
click at [155, 368] on link "Choose Single Answer" at bounding box center [139, 352] width 142 height 34
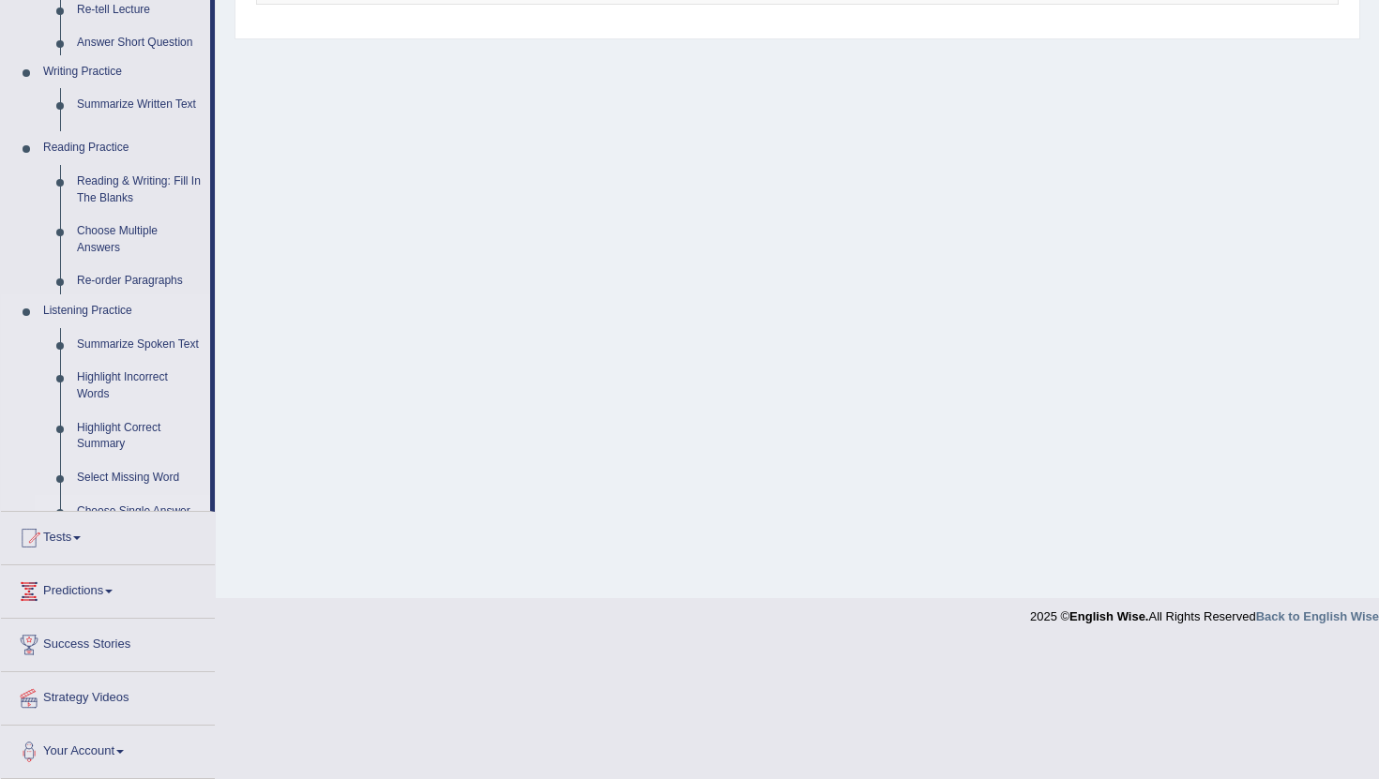
scroll to position [205, 0]
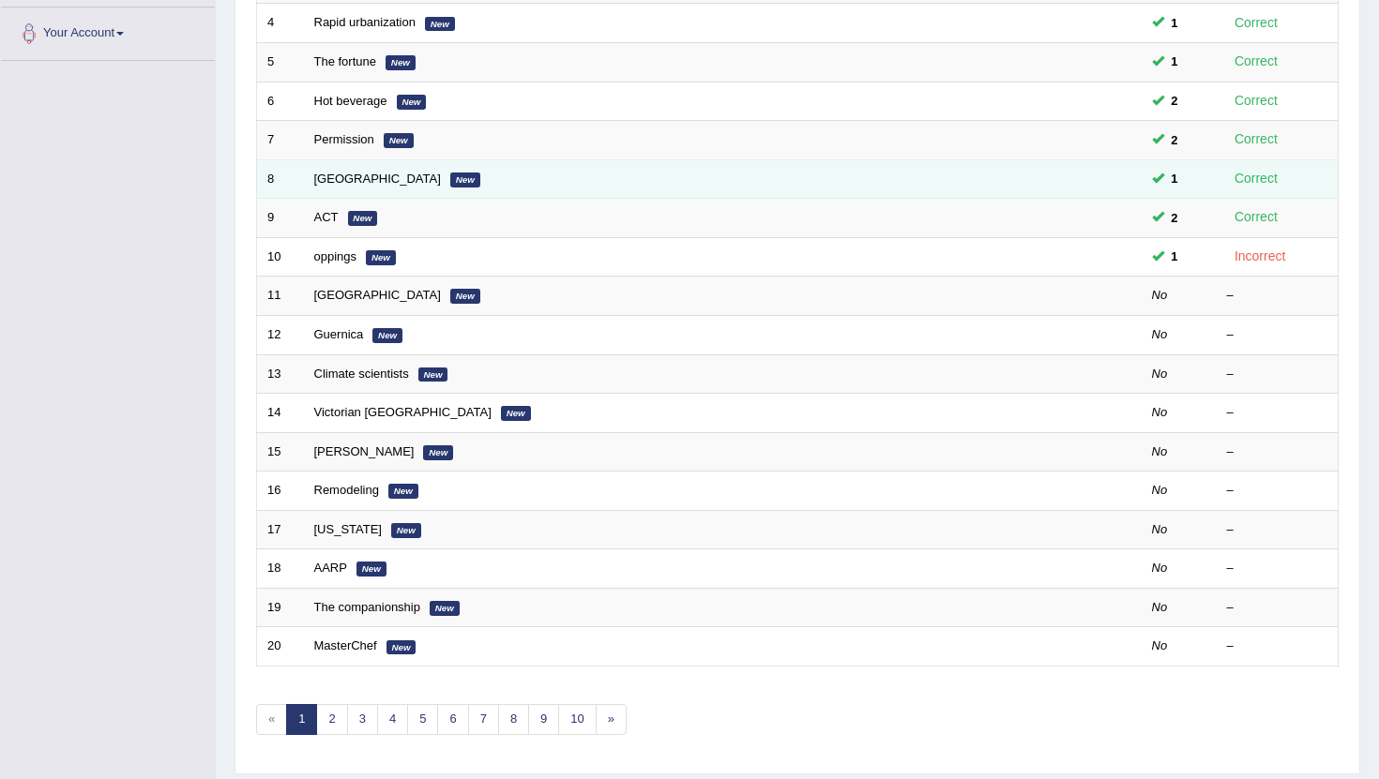
scroll to position [462, 0]
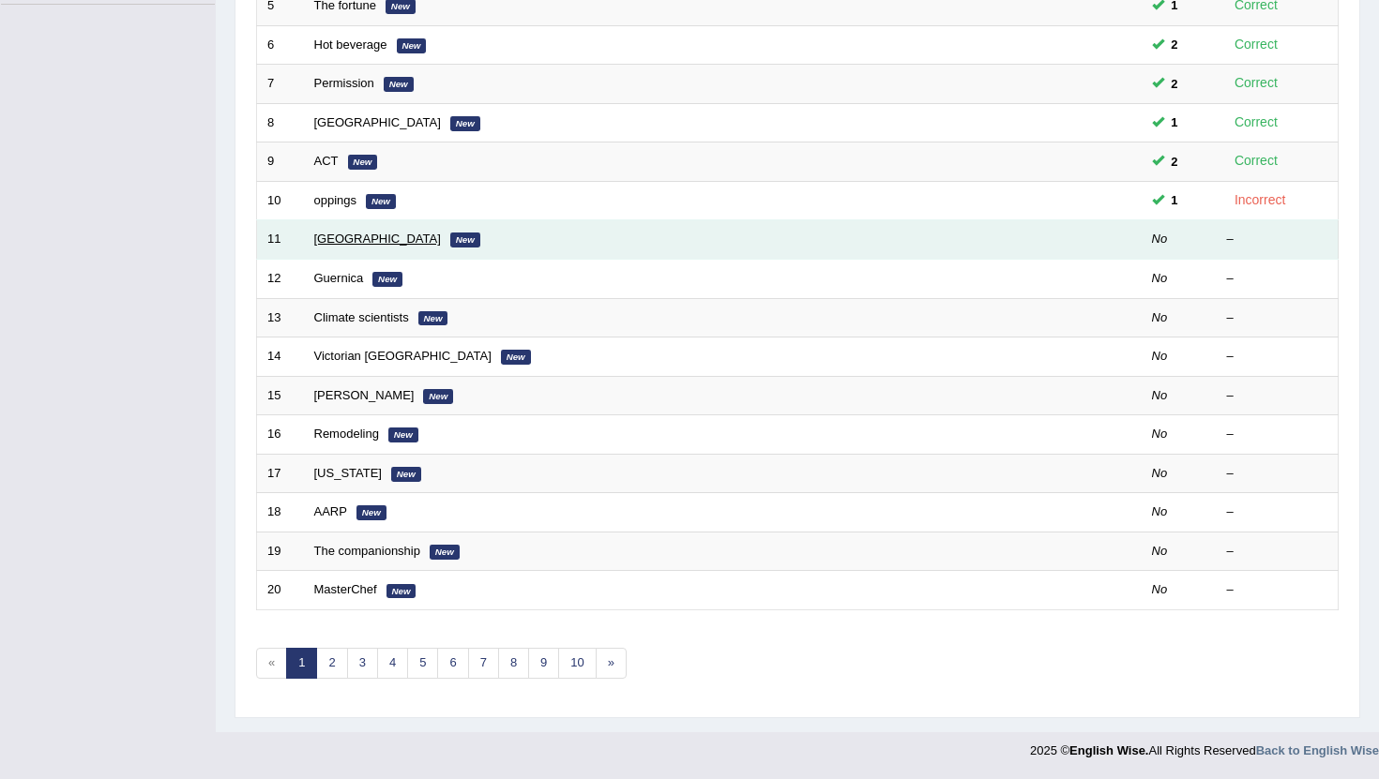
click at [344, 237] on link "[GEOGRAPHIC_DATA]" at bounding box center [377, 239] width 127 height 14
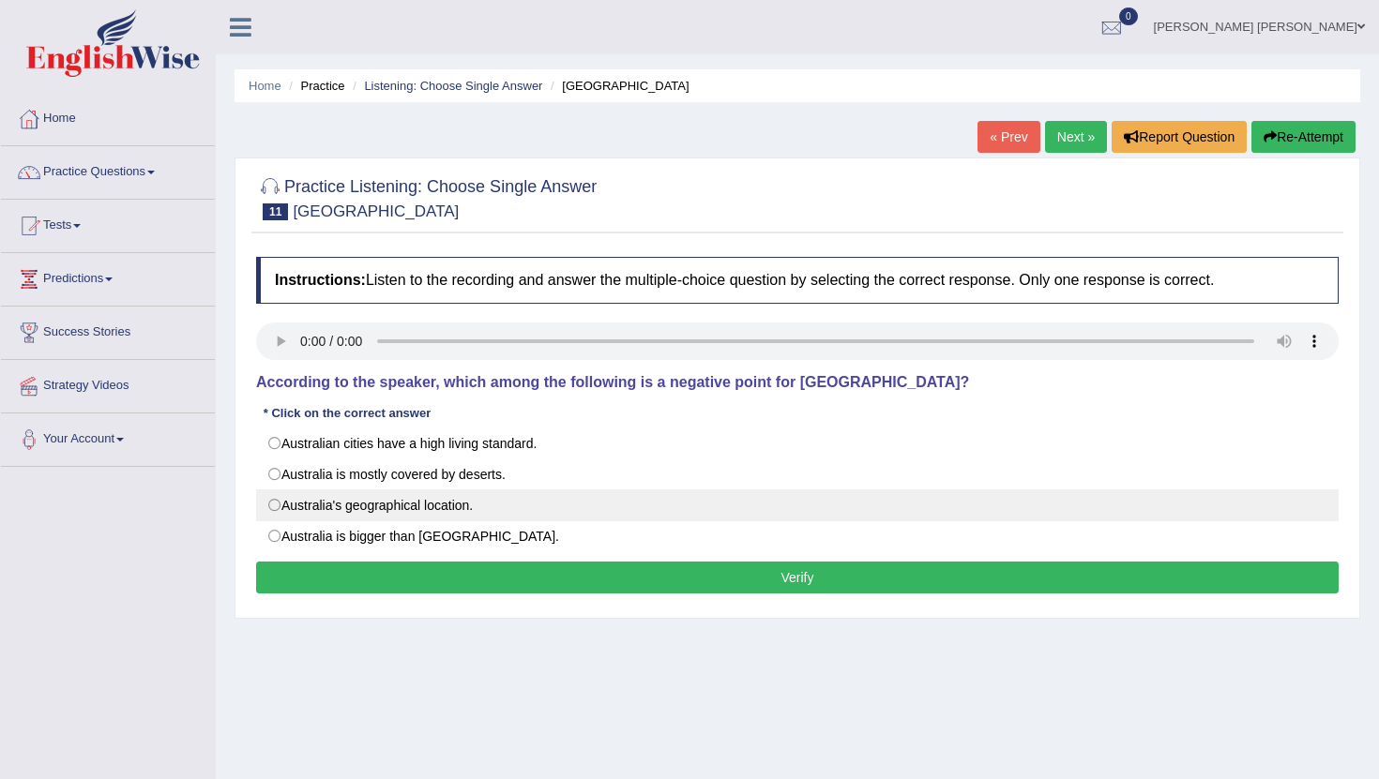
click at [277, 500] on label "Australia's geographical location." at bounding box center [797, 506] width 1082 height 32
radio input "true"
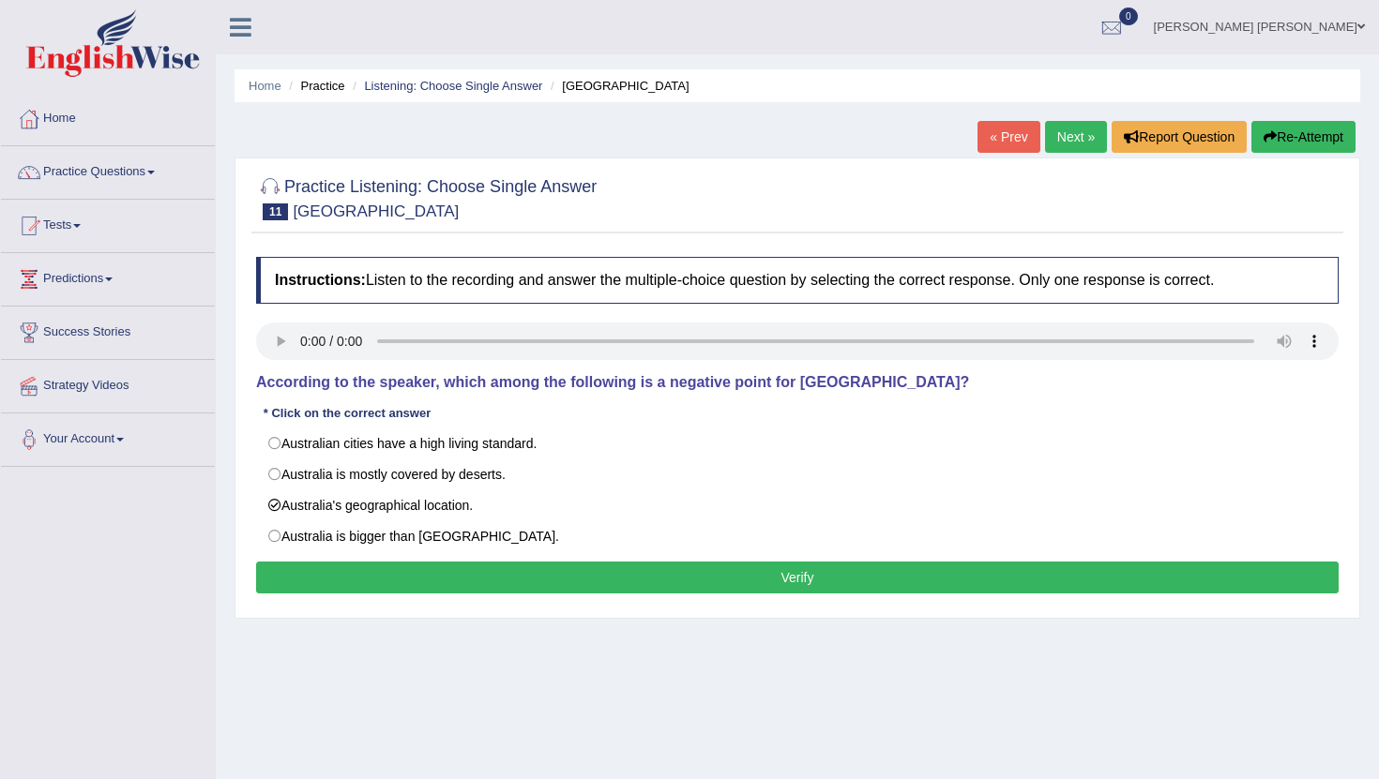
click at [400, 586] on button "Verify" at bounding box center [797, 578] width 1082 height 32
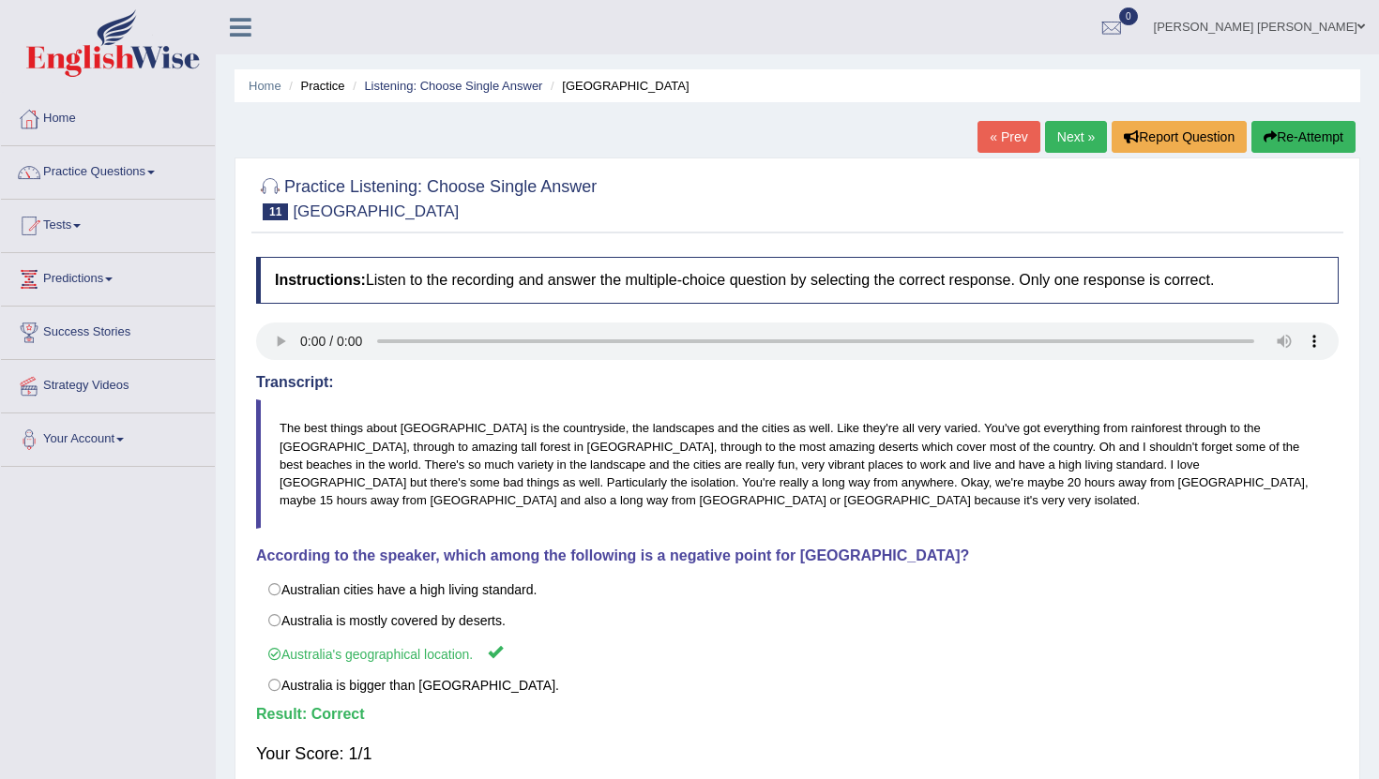
click at [1076, 141] on link "Next »" at bounding box center [1076, 137] width 62 height 32
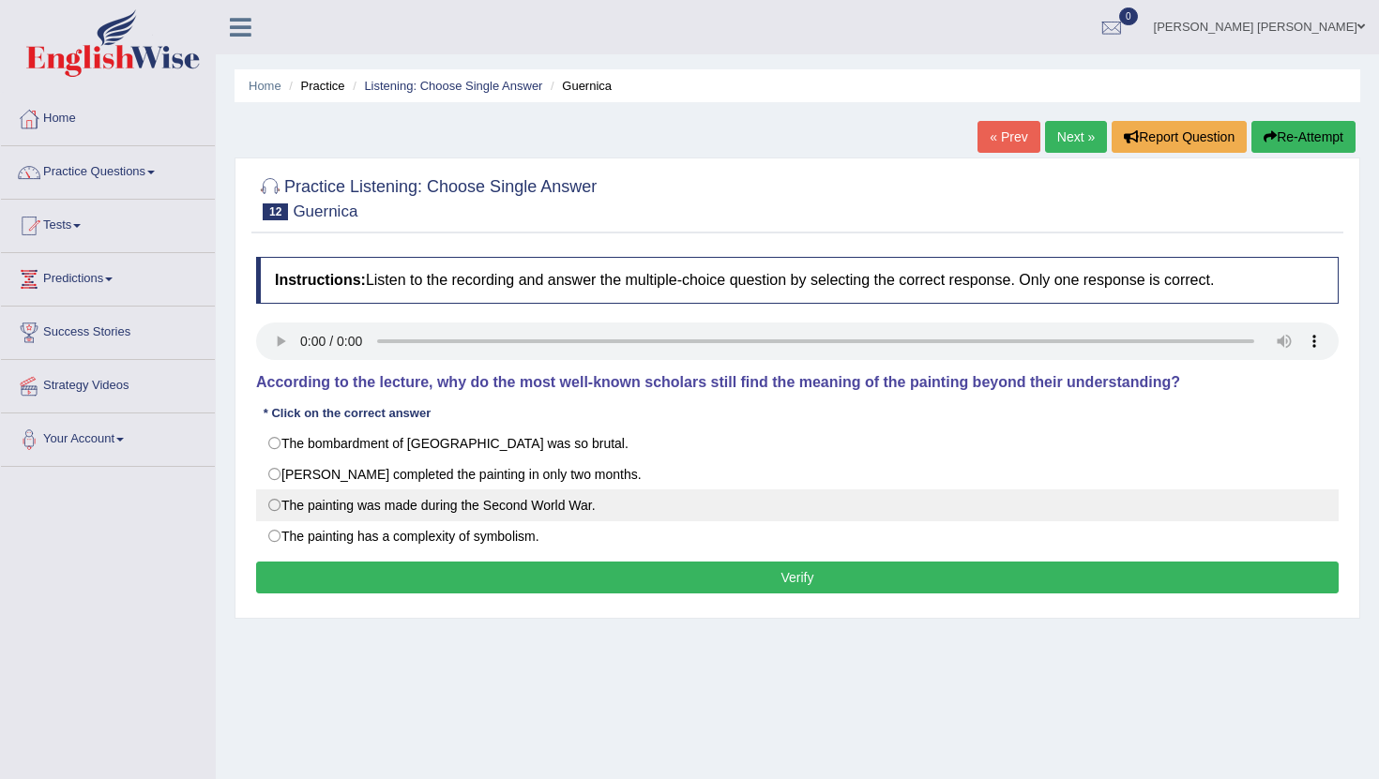
click at [275, 507] on label "The painting was made during the Second World War." at bounding box center [797, 506] width 1082 height 32
radio input "true"
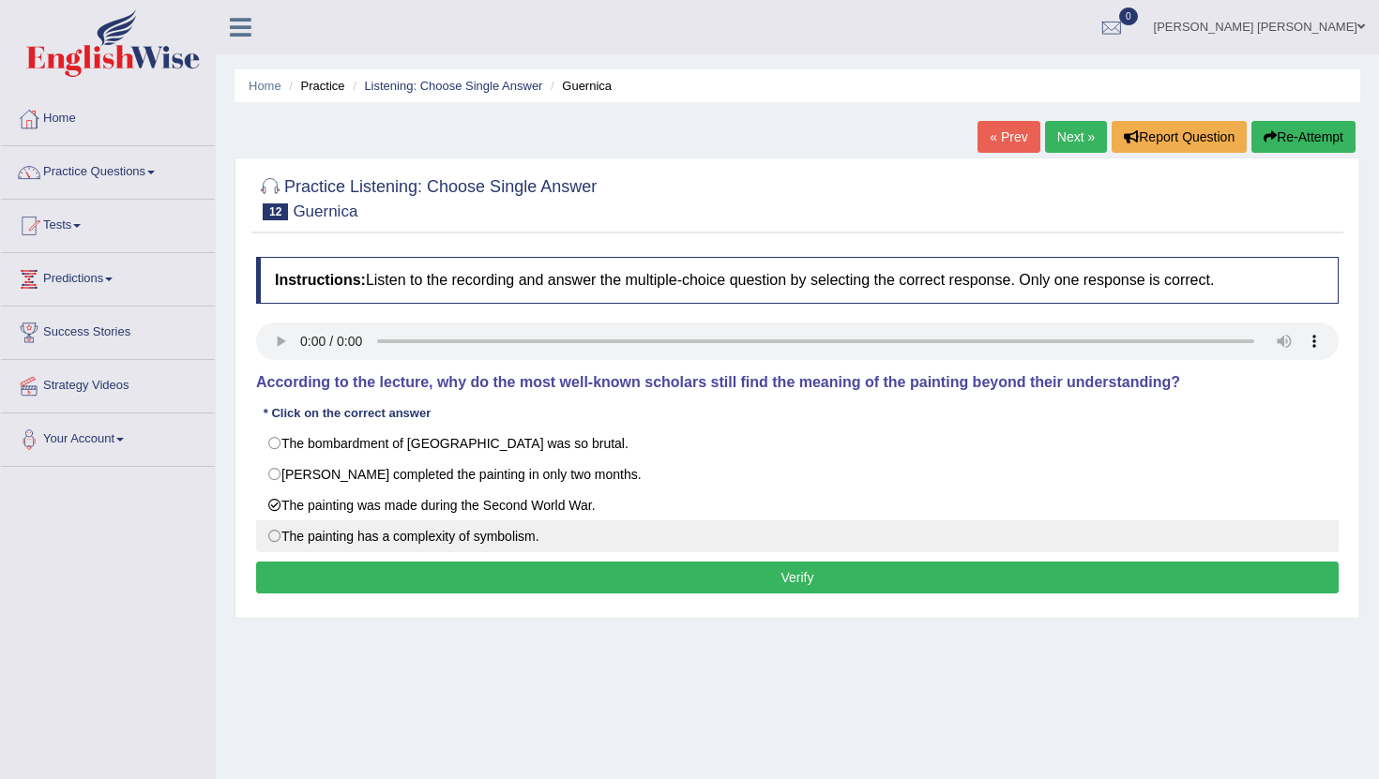
click at [271, 537] on label "The painting has a complexity of symbolism." at bounding box center [797, 537] width 1082 height 32
radio input "true"
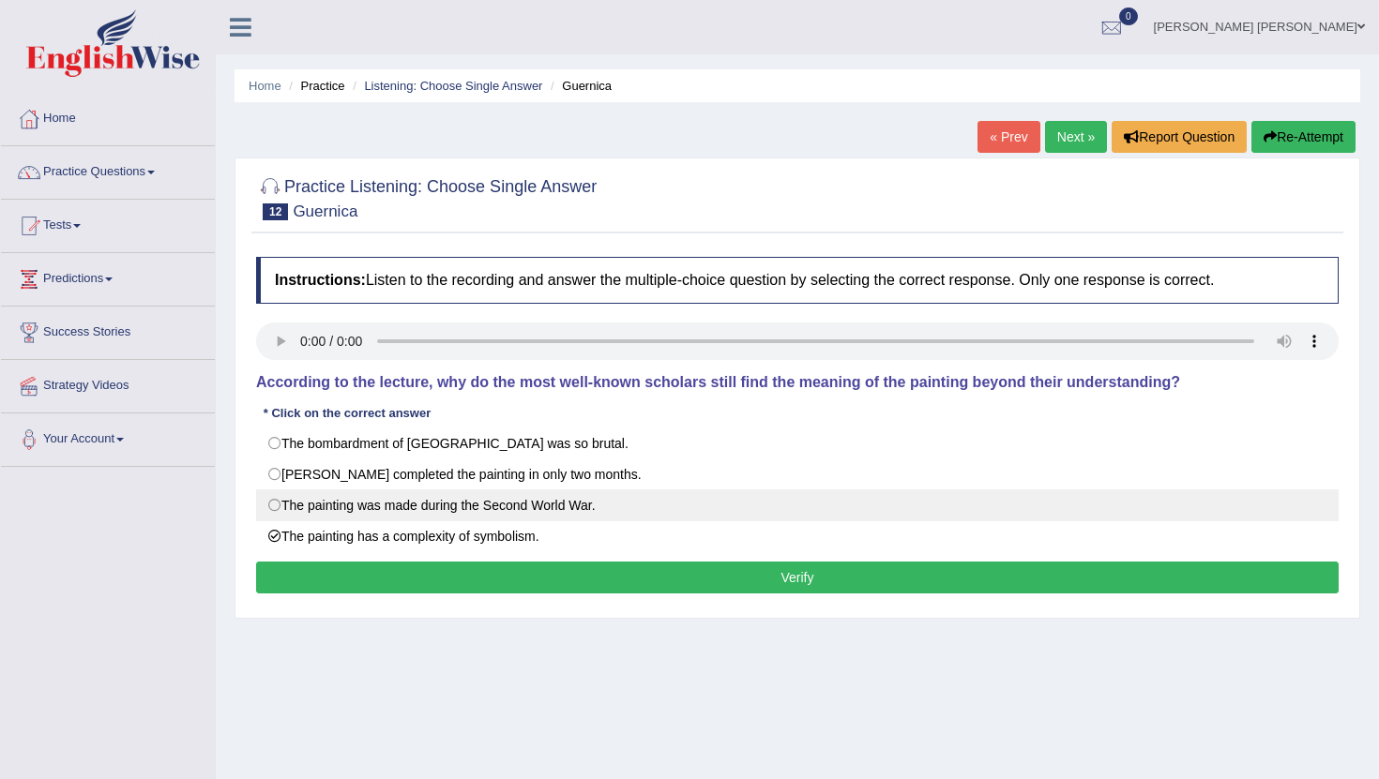
click at [271, 509] on label "The painting was made during the Second World War." at bounding box center [797, 506] width 1082 height 32
radio input "true"
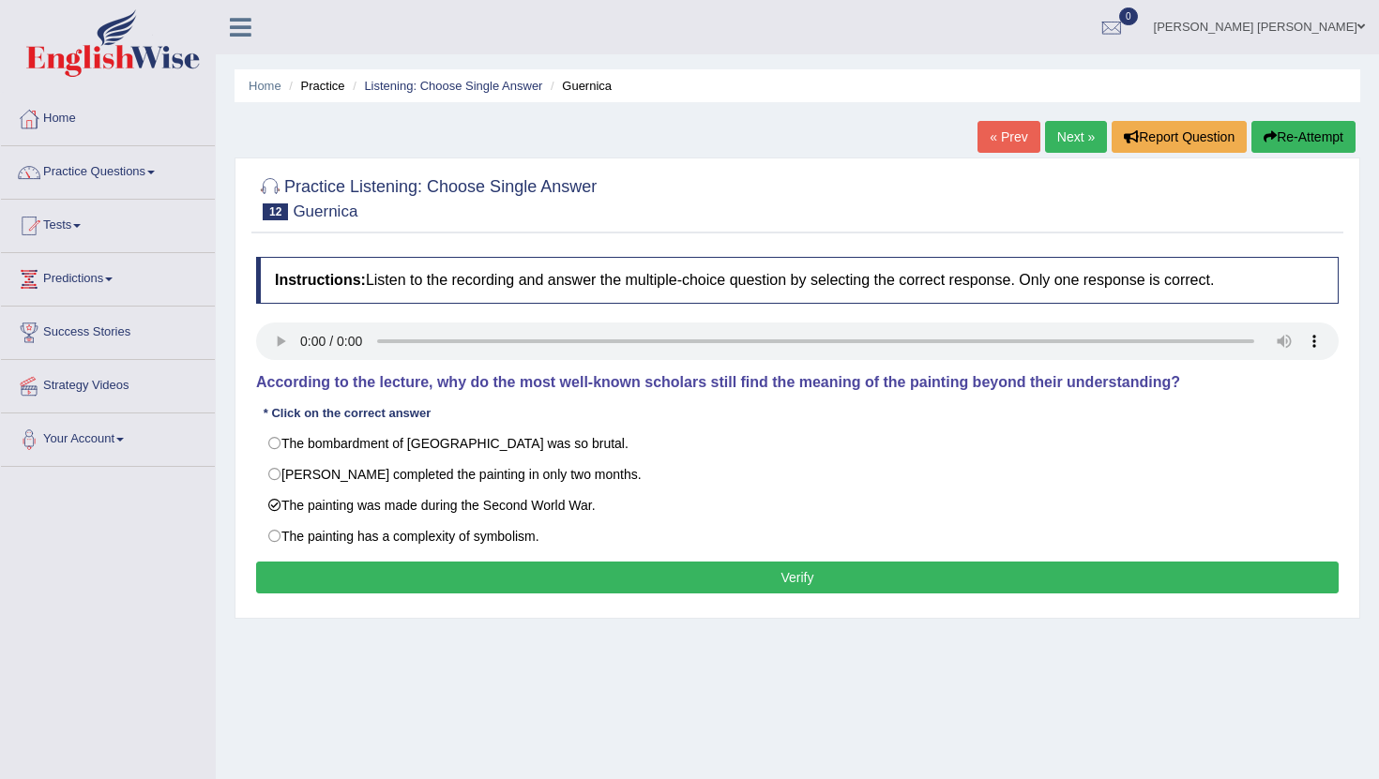
click at [290, 575] on button "Verify" at bounding box center [797, 578] width 1082 height 32
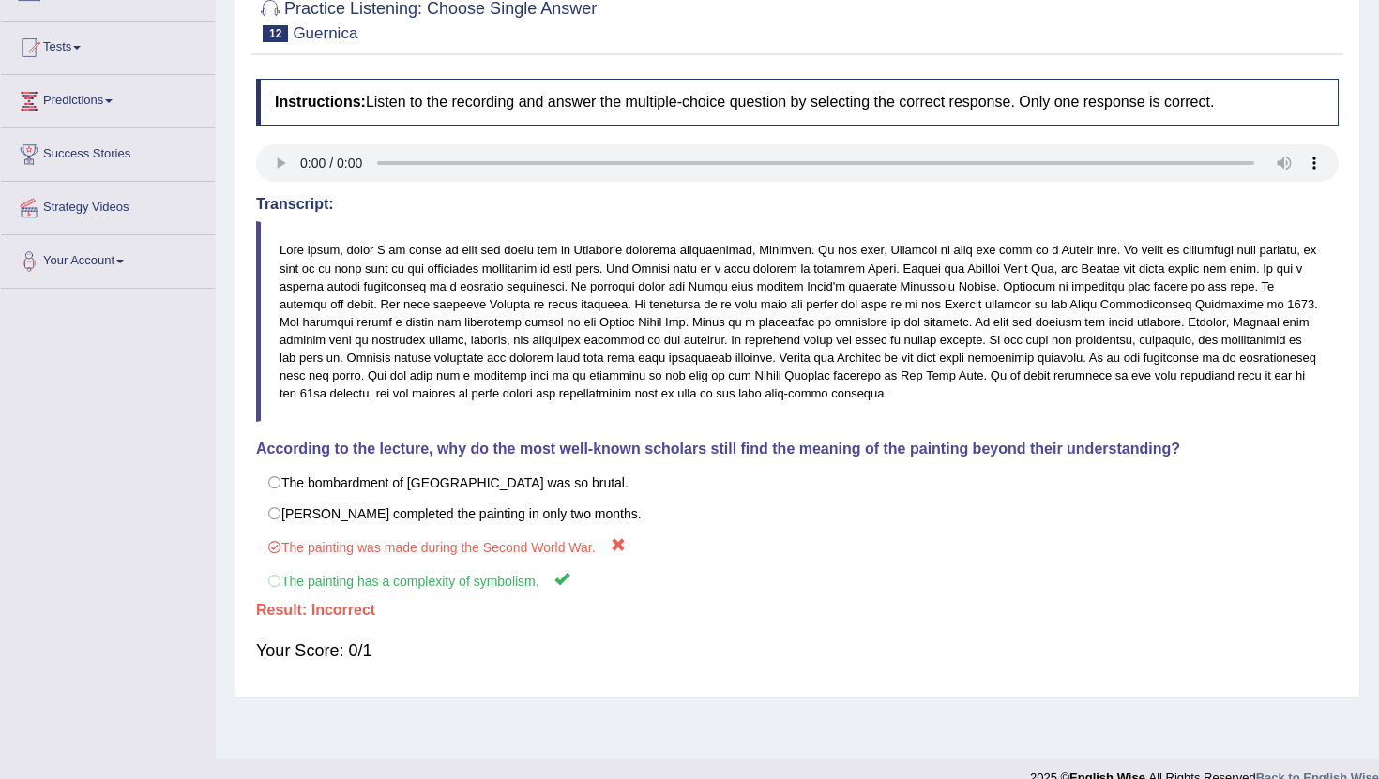
scroll to position [205, 0]
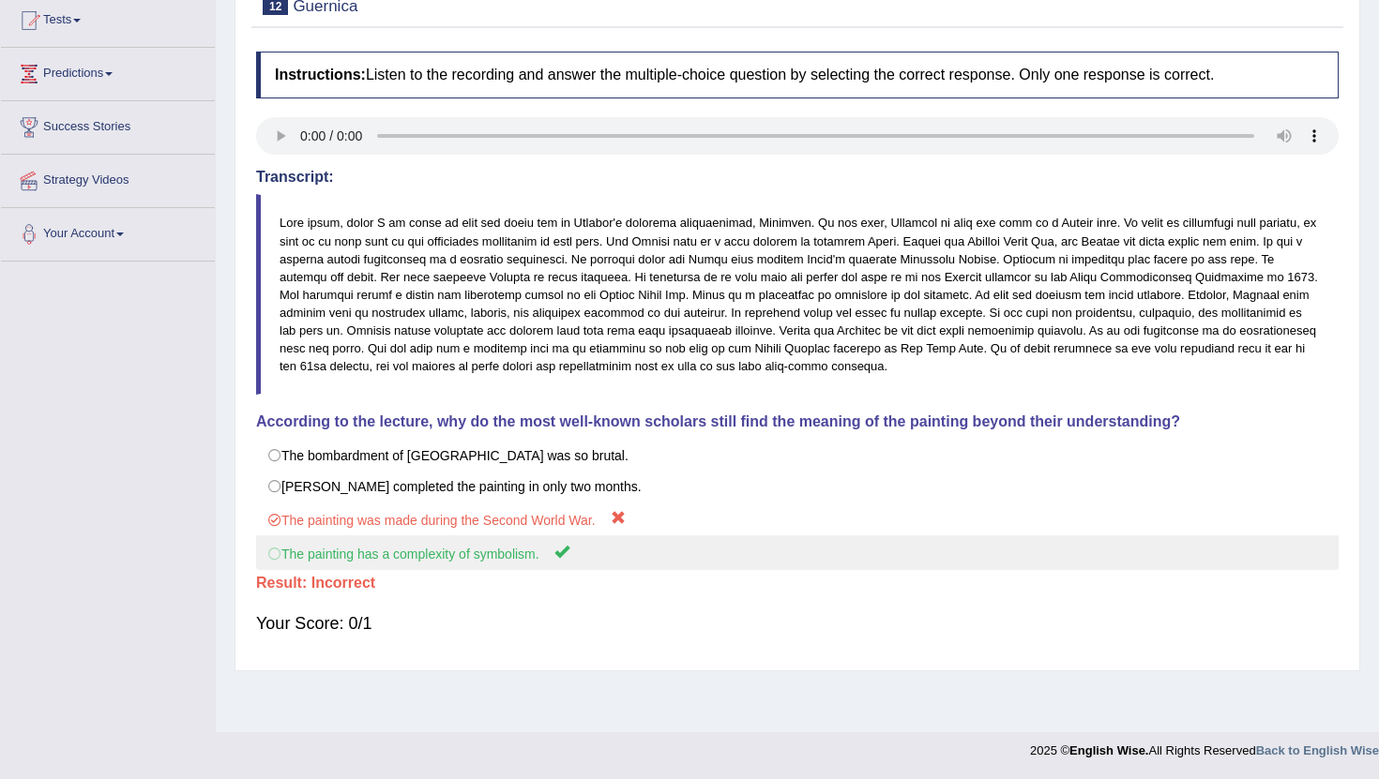
click at [385, 551] on label "The painting has a complexity of symbolism." at bounding box center [797, 553] width 1082 height 35
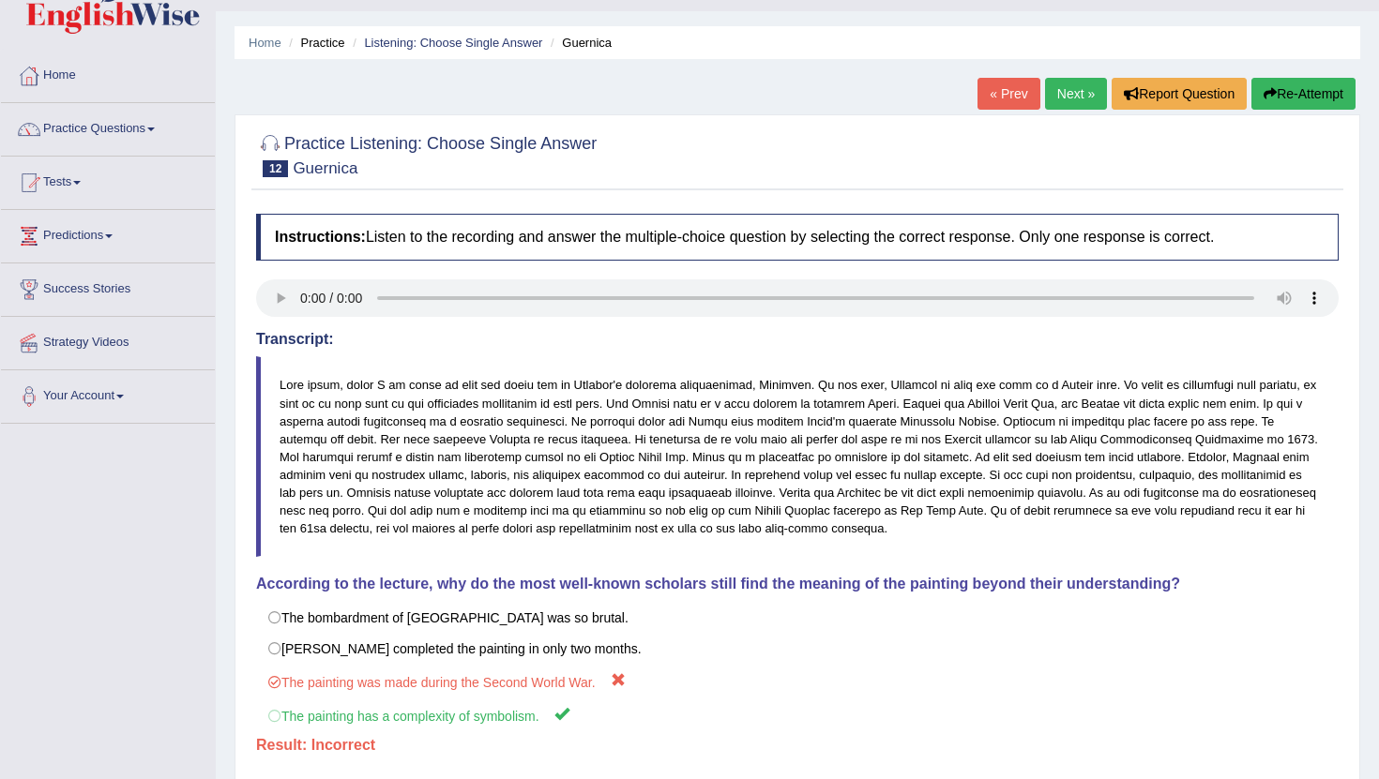
scroll to position [0, 0]
